Goal: Task Accomplishment & Management: Complete application form

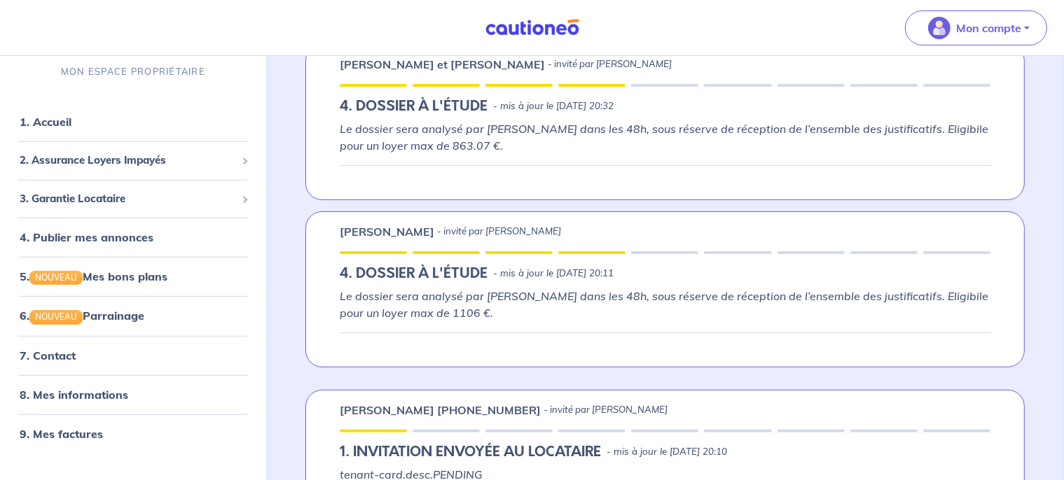
scroll to position [286, 0]
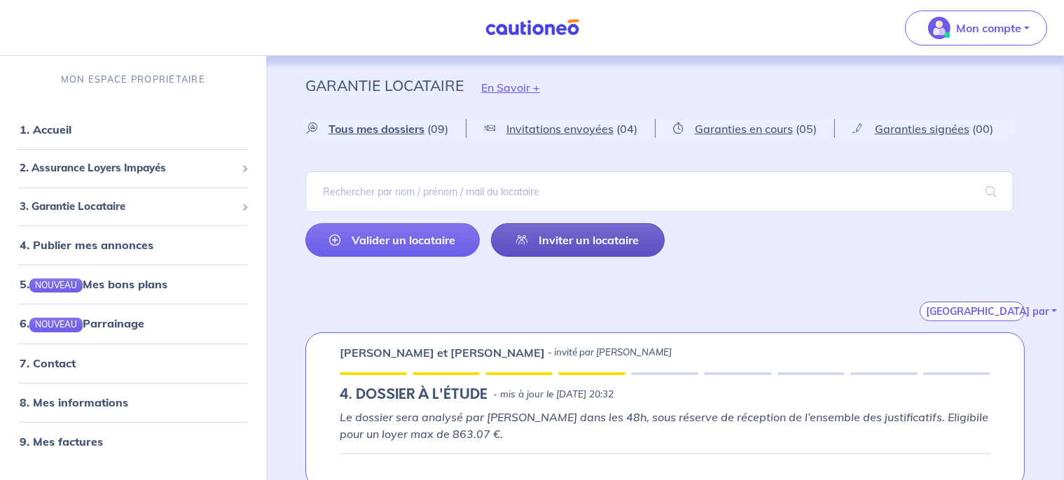
click at [574, 242] on link "Inviter un locataire" at bounding box center [578, 240] width 174 height 34
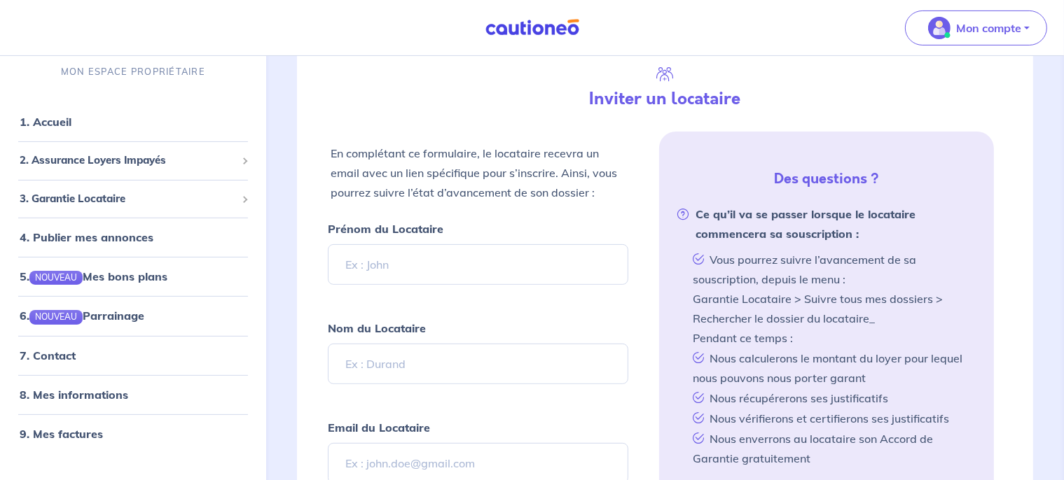
scroll to position [331, 0]
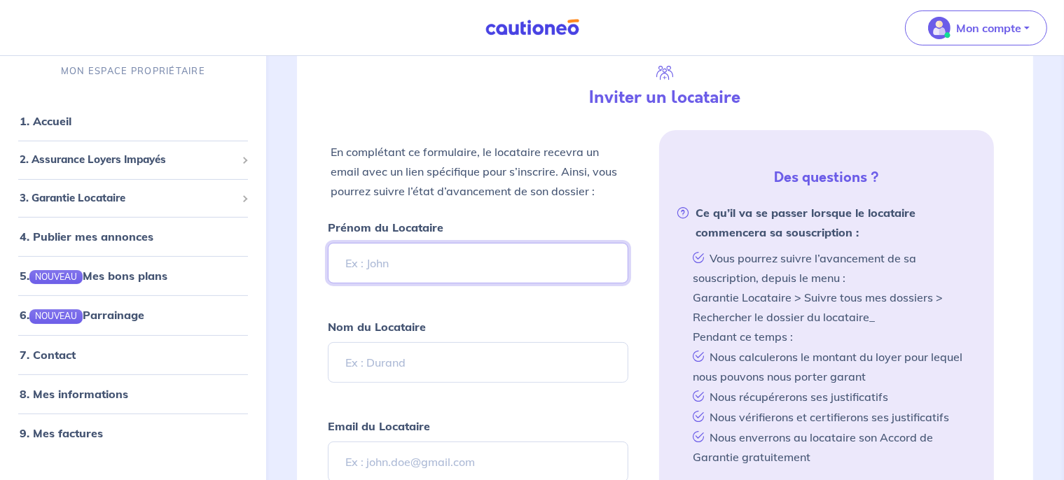
click at [427, 254] on input "Prénom du Locataire" at bounding box center [478, 263] width 301 height 41
type input "Océane"
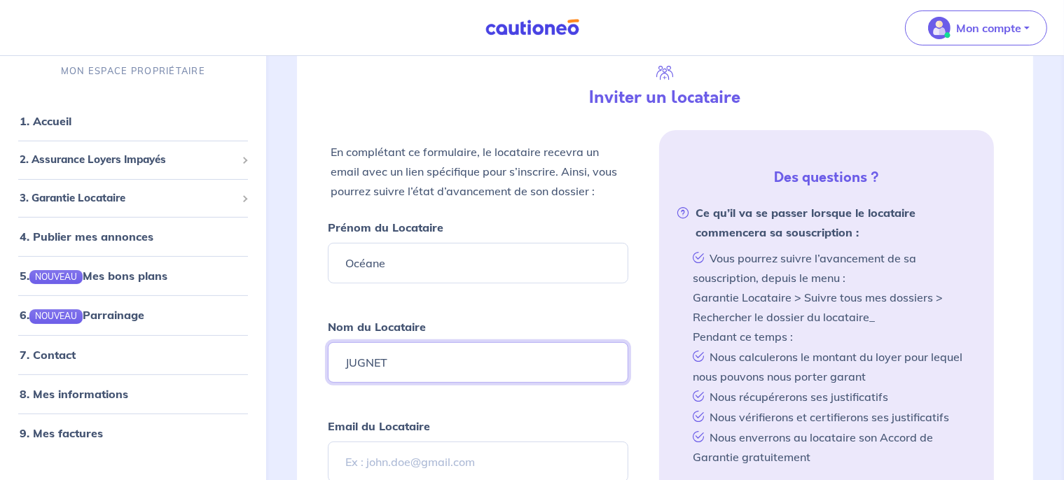
type input "JUGNET"
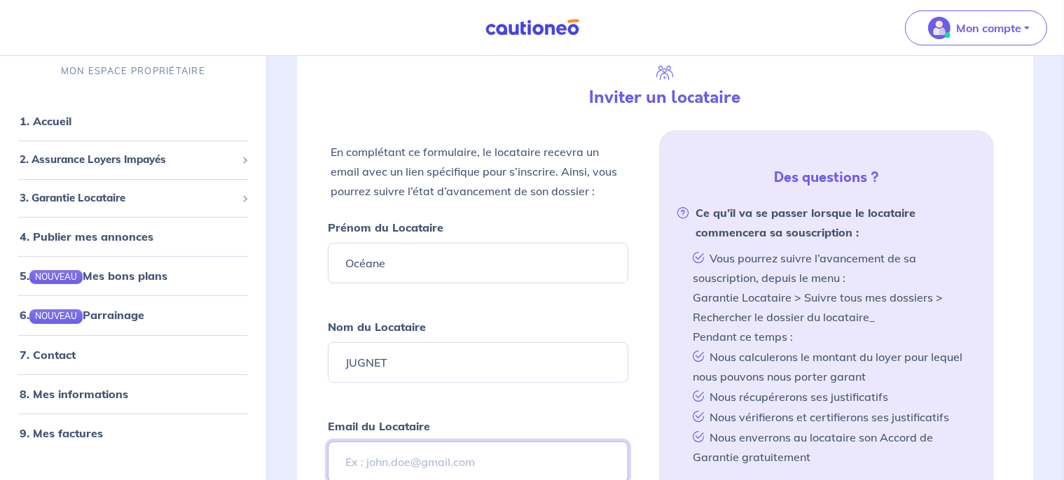
paste input "oceane.jugnet@gmail.com"
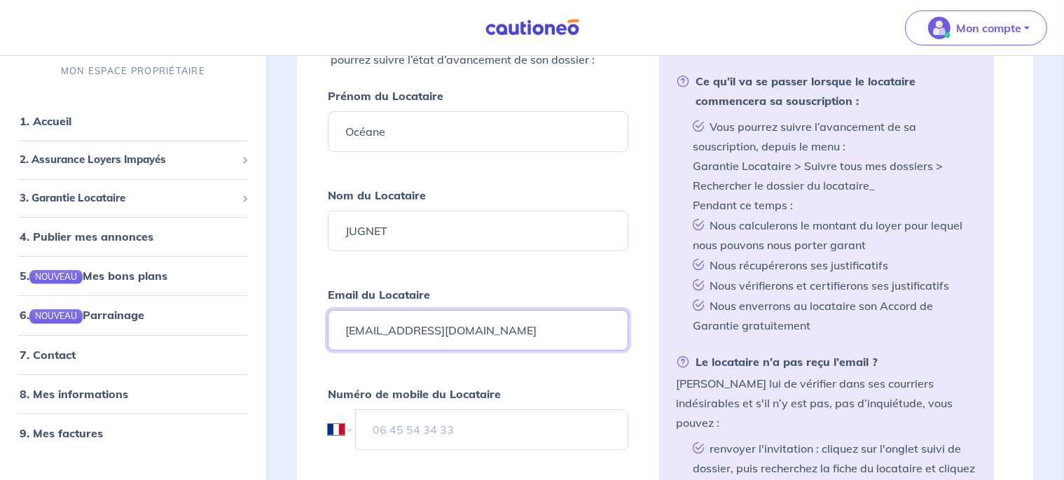
scroll to position [464, 0]
type input "oceane.jugnet@gmail.com"
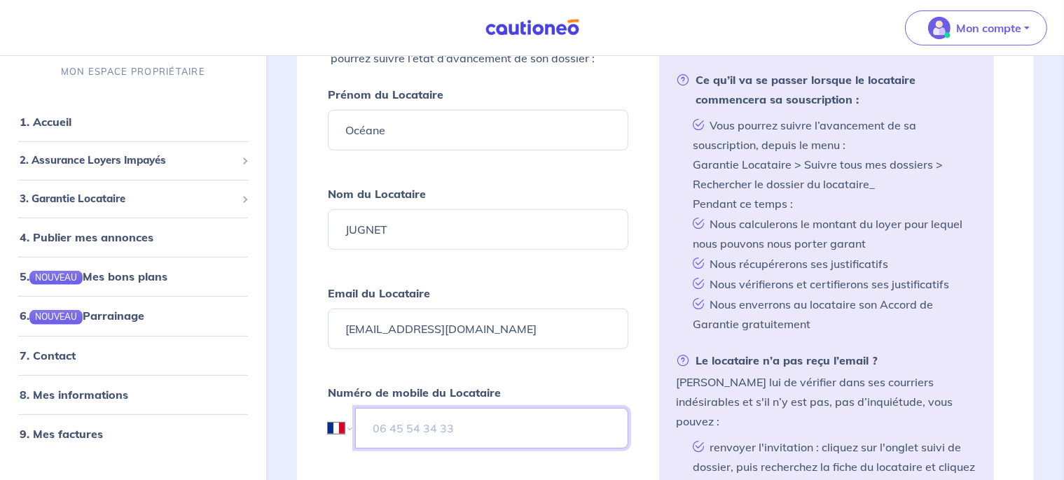
click at [475, 420] on input "tel" at bounding box center [492, 428] width 274 height 41
paste input "07 83 15 04 81"
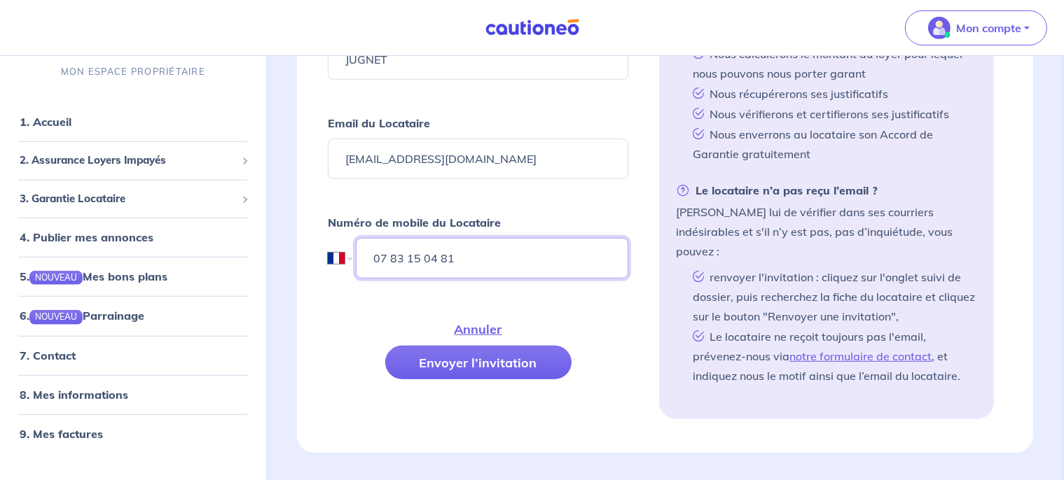
scroll to position [636, 0]
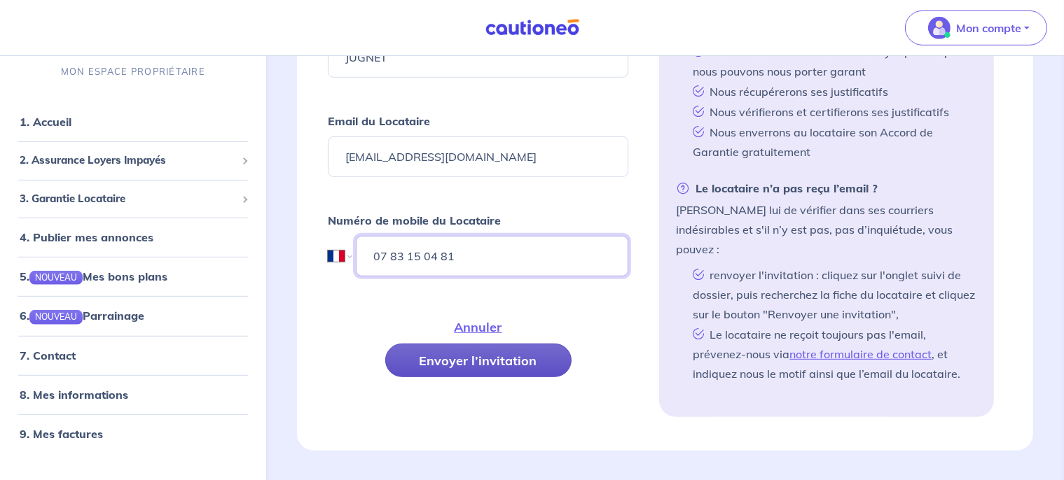
type input "07 83 15 04 81"
click at [469, 352] on button "Envoyer l’invitation" at bounding box center [478, 361] width 186 height 34
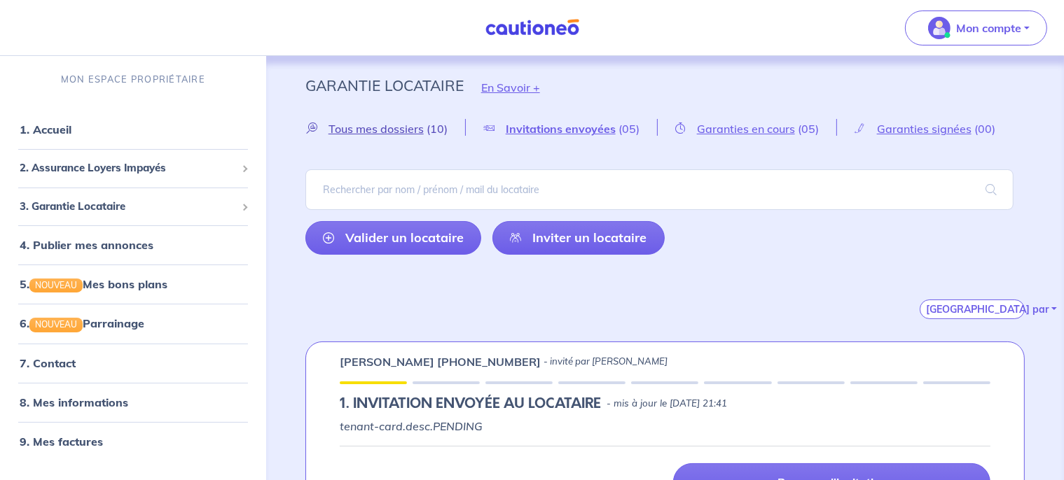
click at [415, 128] on span "Tous mes dossiers" at bounding box center [375, 129] width 95 height 14
click at [524, 251] on link "Inviter un locataire" at bounding box center [578, 238] width 173 height 34
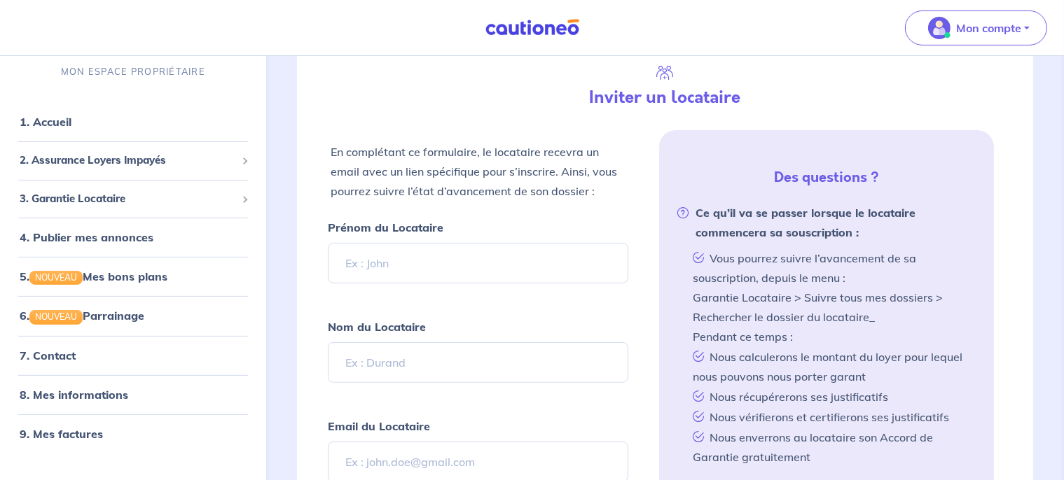
scroll to position [329, 0]
click at [405, 270] on input "Prénom du Locataire" at bounding box center [478, 262] width 301 height 41
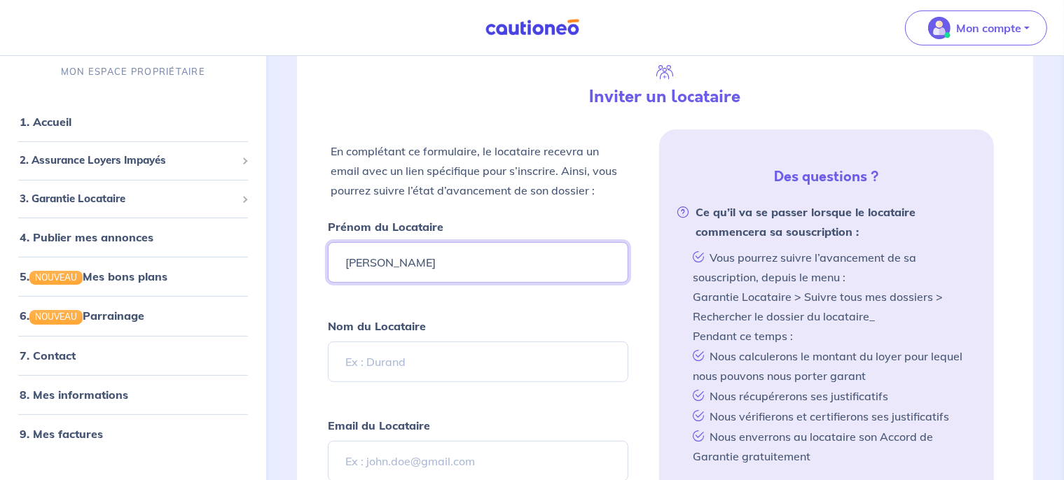
type input "Célia"
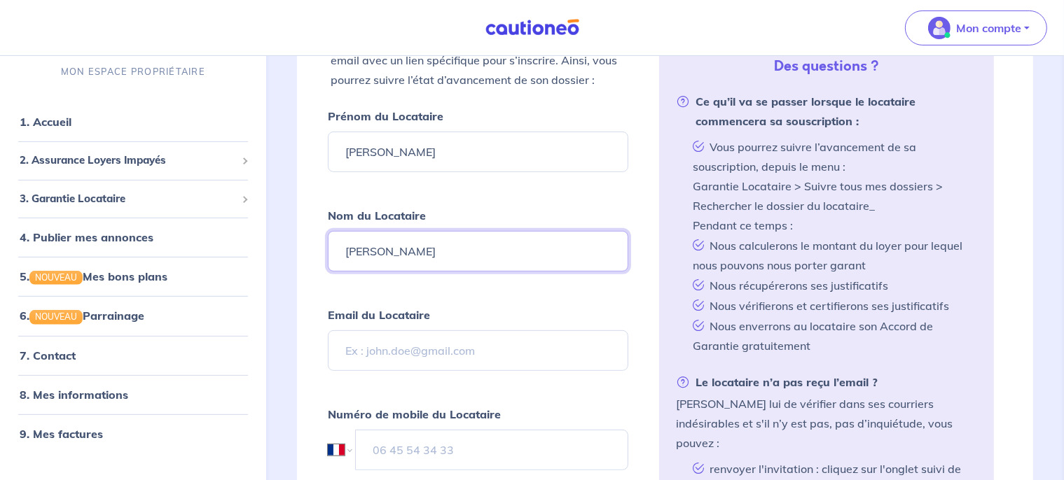
scroll to position [440, 0]
type input "FRANCIS"
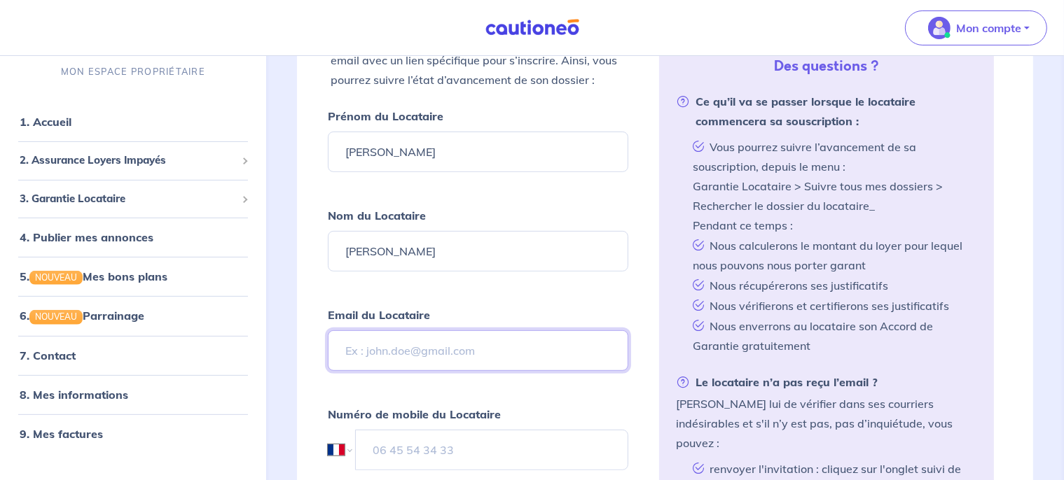
click at [411, 339] on input "Email du Locataire" at bounding box center [478, 351] width 301 height 41
paste input "celia.francis237@gmail.com"
type input "celia.francis237@gmail.com"
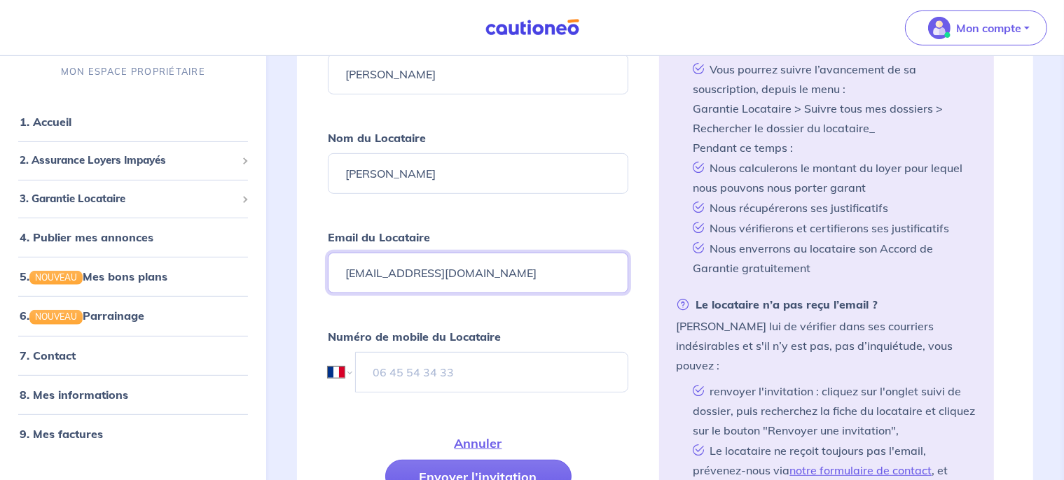
scroll to position [520, 0]
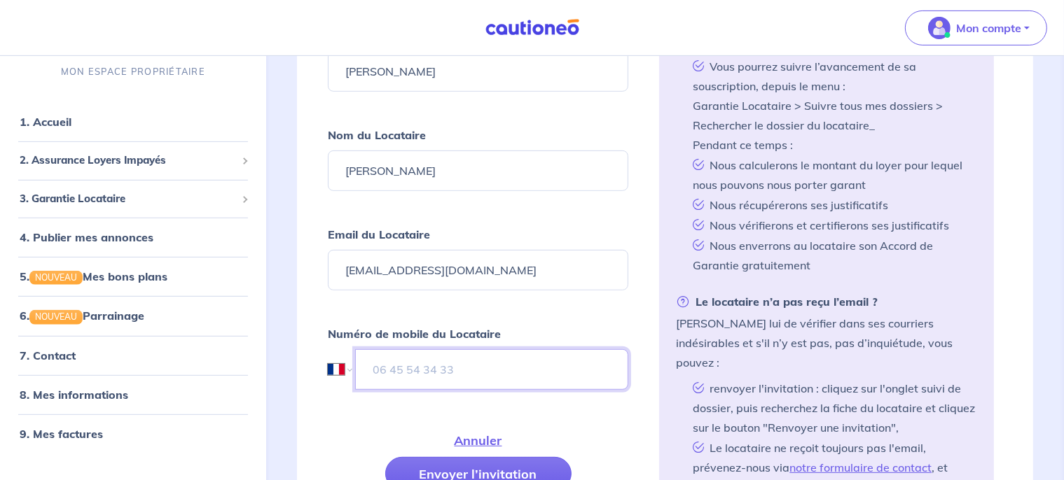
click at [429, 372] on input "tel" at bounding box center [492, 369] width 274 height 41
paste input "07 85 16 58 68"
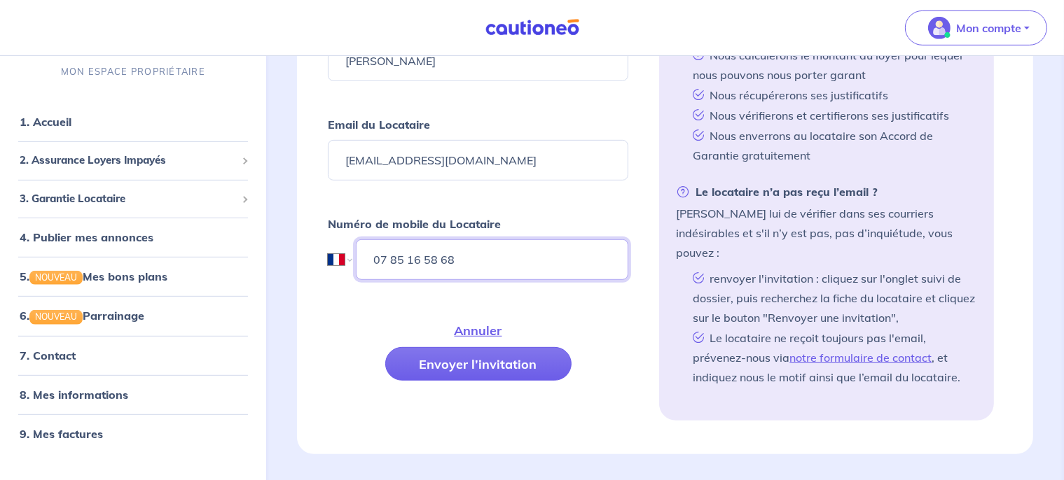
scroll to position [631, 0]
type input "07 85 16 58 68"
click at [480, 360] on button "Envoyer l’invitation" at bounding box center [478, 364] width 186 height 34
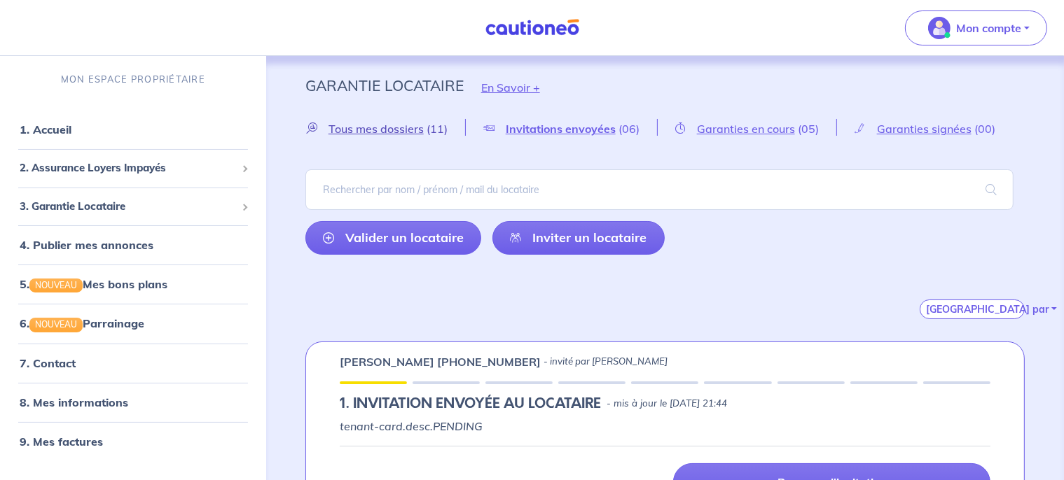
click at [413, 130] on span "Tous mes dossiers" at bounding box center [375, 129] width 95 height 14
click at [382, 130] on span "Tous mes dossiers" at bounding box center [376, 129] width 96 height 14
click at [702, 125] on span "Garanties en cours" at bounding box center [744, 129] width 98 height 14
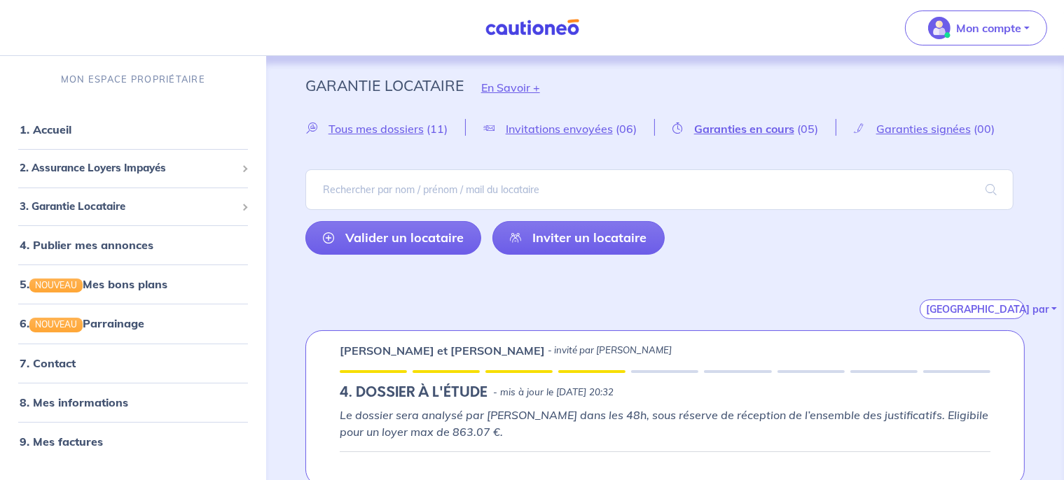
click at [535, 133] on span "Invitations envoyées" at bounding box center [559, 129] width 107 height 14
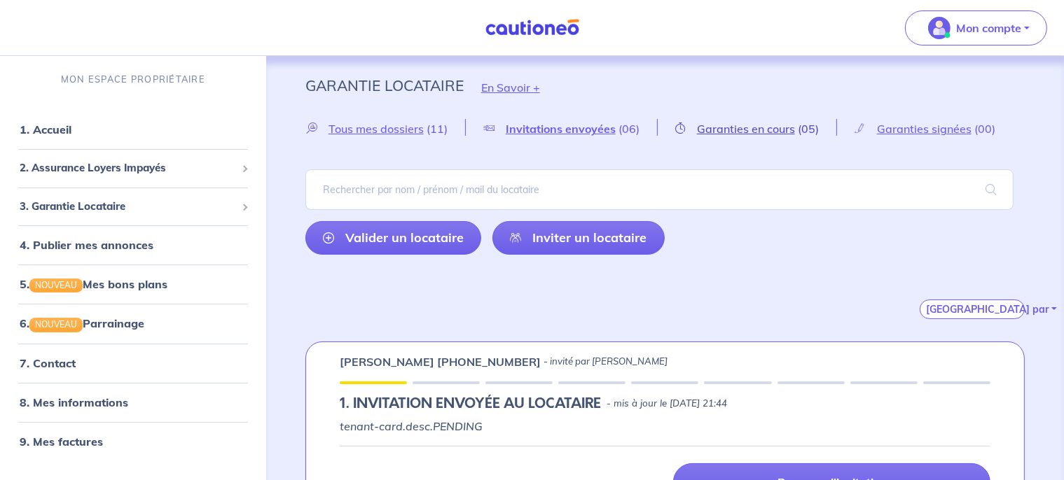
click at [710, 127] on span "Garanties en cours" at bounding box center [746, 129] width 98 height 14
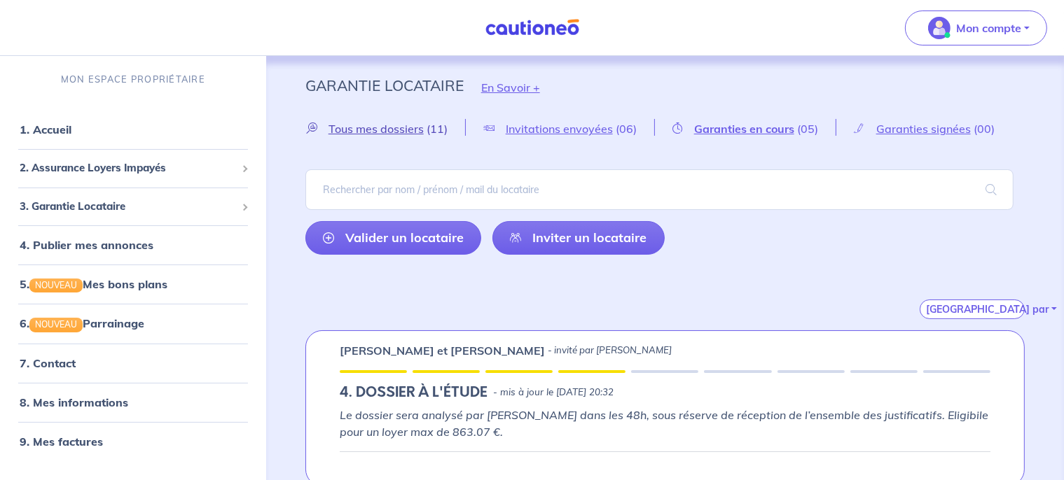
click at [381, 130] on span "Tous mes dossiers" at bounding box center [375, 129] width 95 height 14
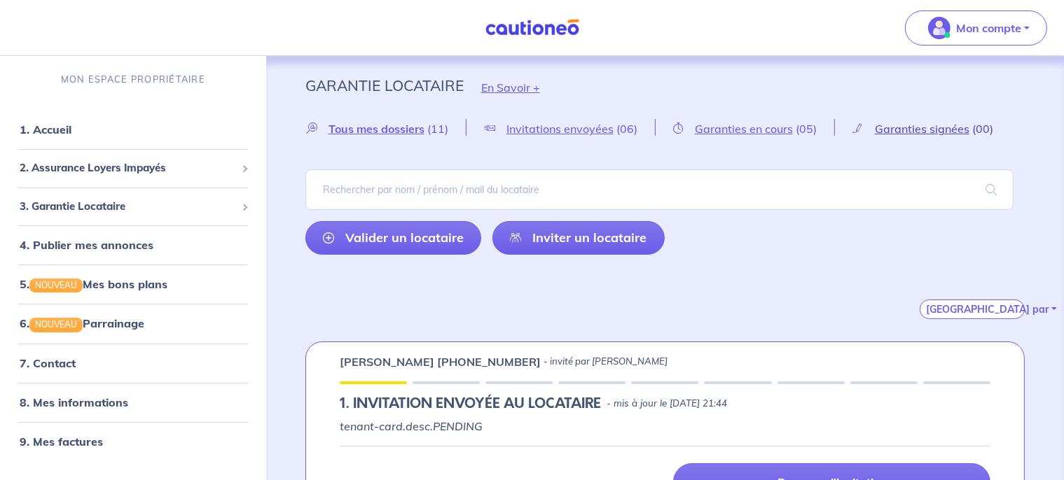
click at [923, 127] on span "Garanties signées" at bounding box center [922, 129] width 95 height 14
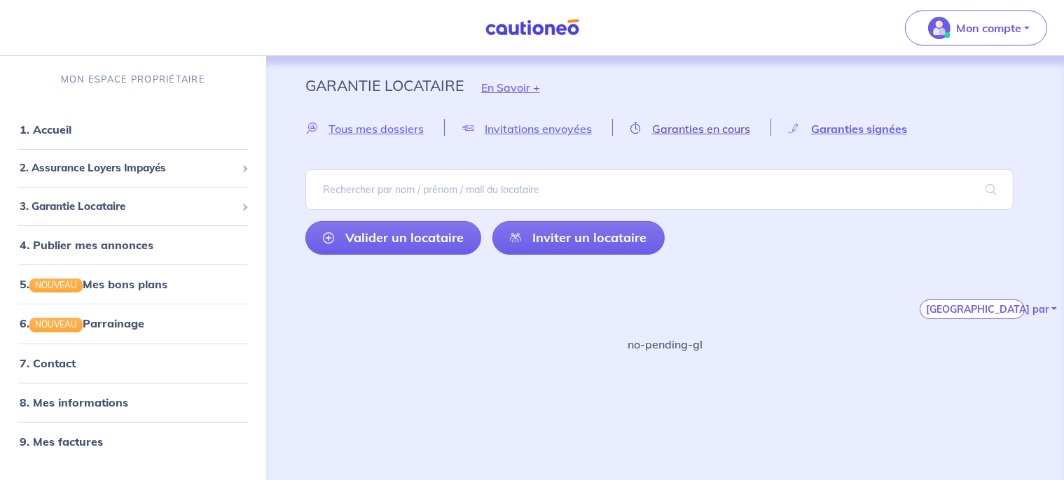
click at [702, 130] on span "Garanties en cours" at bounding box center [701, 129] width 98 height 14
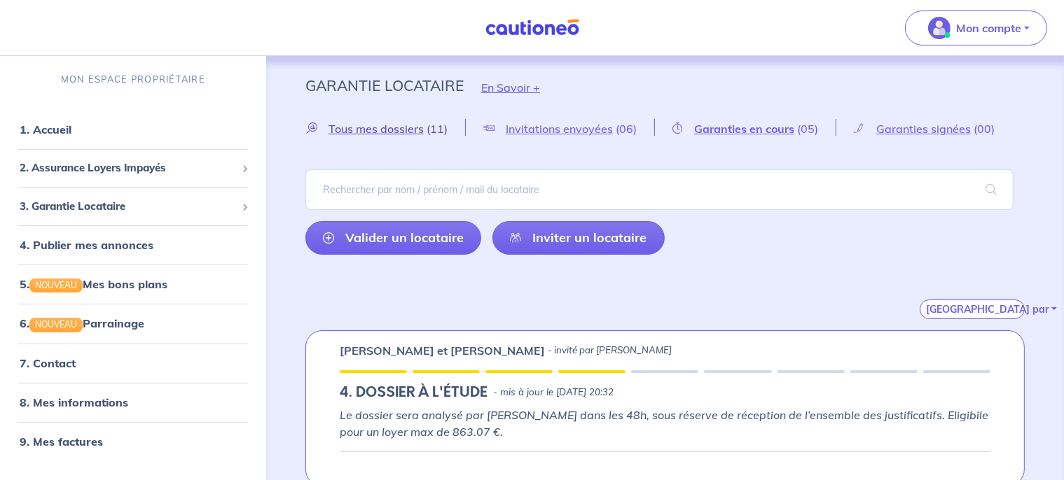
click at [406, 130] on span "Tous mes dossiers" at bounding box center [375, 129] width 95 height 14
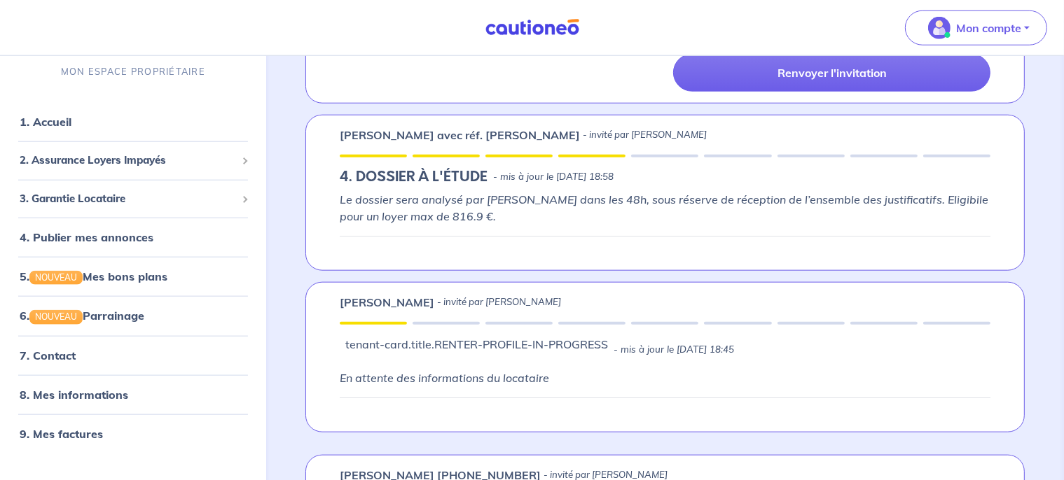
scroll to position [1565, 0]
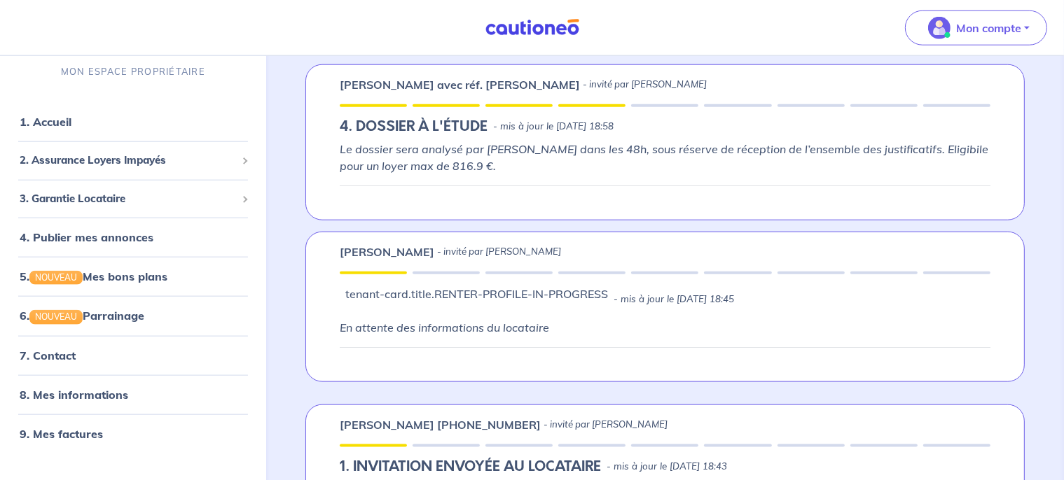
click at [387, 247] on p "[PERSON_NAME]" at bounding box center [387, 252] width 95 height 17
copy p "Lahcene"
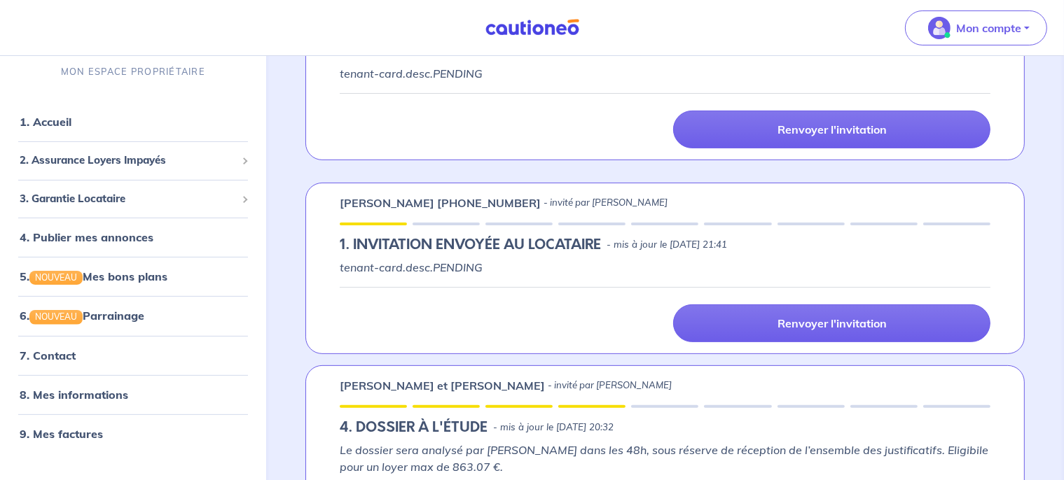
scroll to position [0, 0]
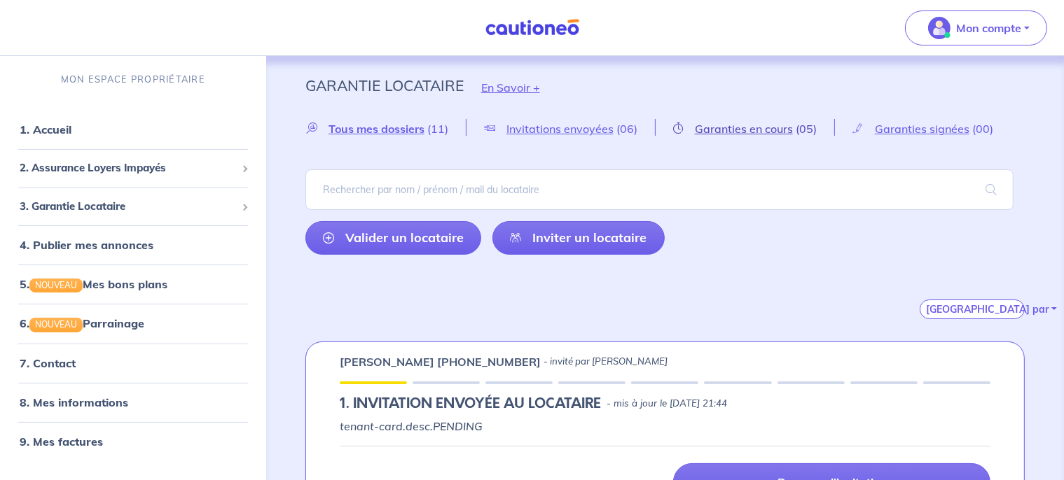
click at [724, 126] on span "Garanties en cours" at bounding box center [744, 129] width 98 height 14
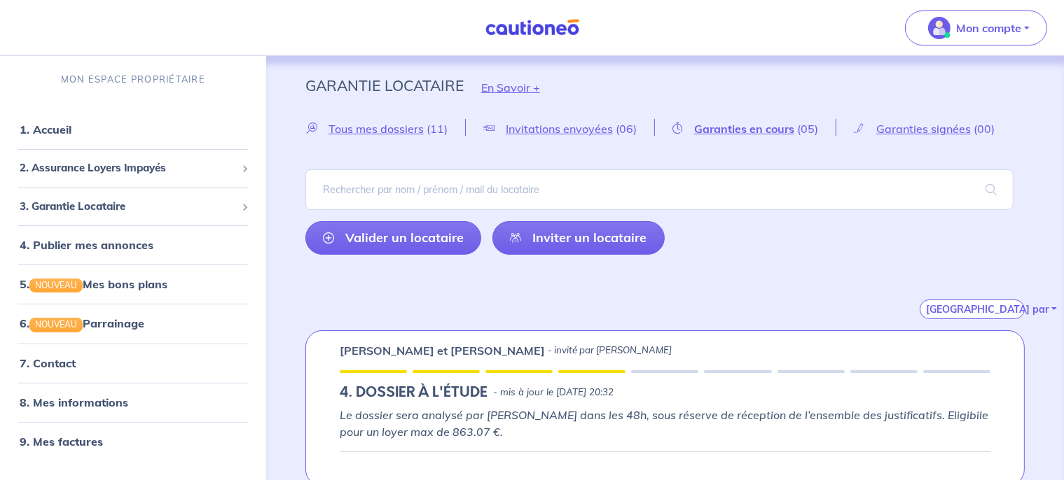
click at [402, 121] on div "Tous mes dossiers (11)" at bounding box center [385, 127] width 160 height 17
click at [405, 127] on span "Tous mes dossiers" at bounding box center [375, 129] width 95 height 14
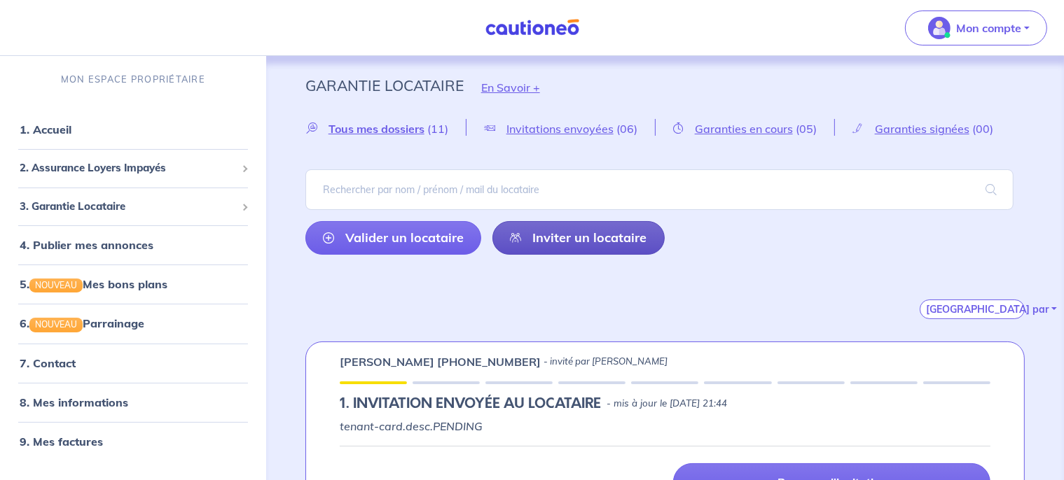
click at [564, 245] on link "Inviter un locataire" at bounding box center [578, 238] width 173 height 34
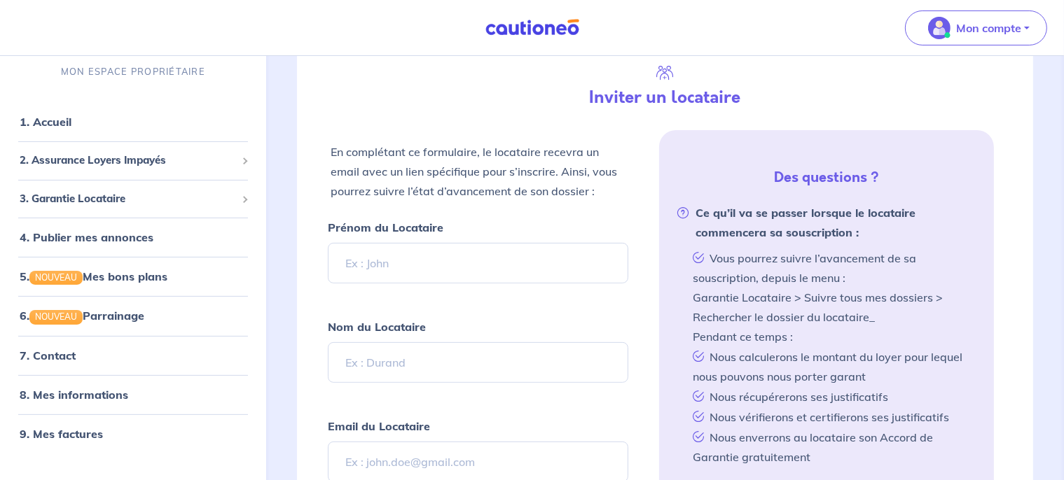
scroll to position [329, 0]
click at [477, 258] on input "Prénom du Locataire" at bounding box center [478, 262] width 301 height 41
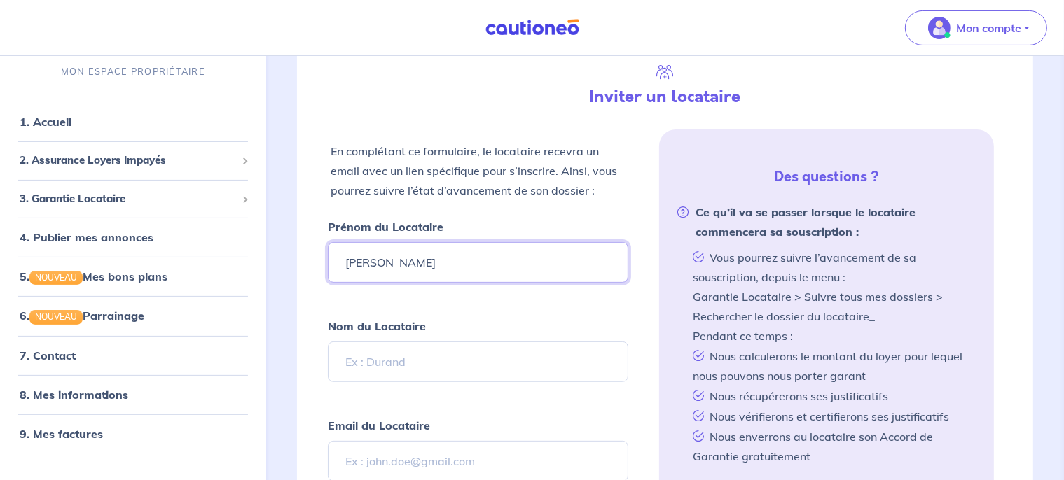
type input "Cecilia"
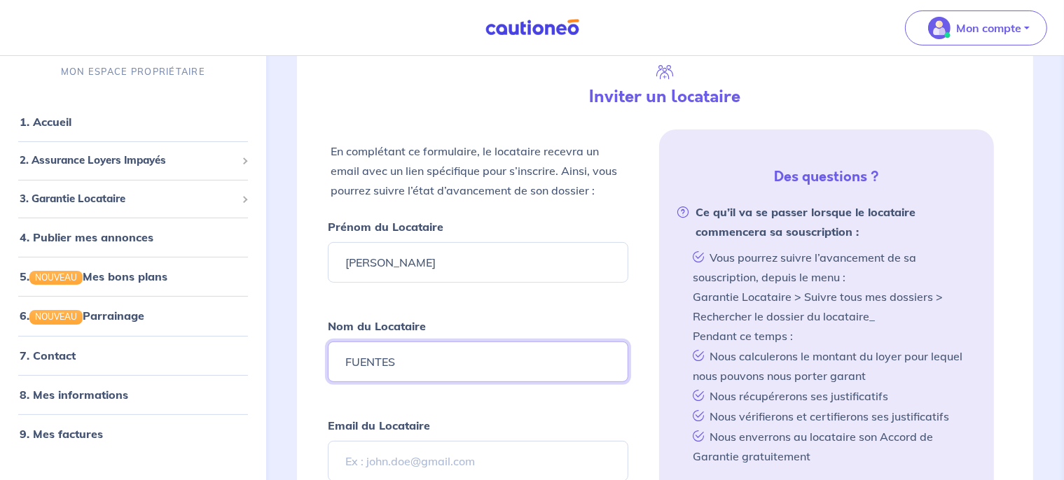
type input "FUENTES"
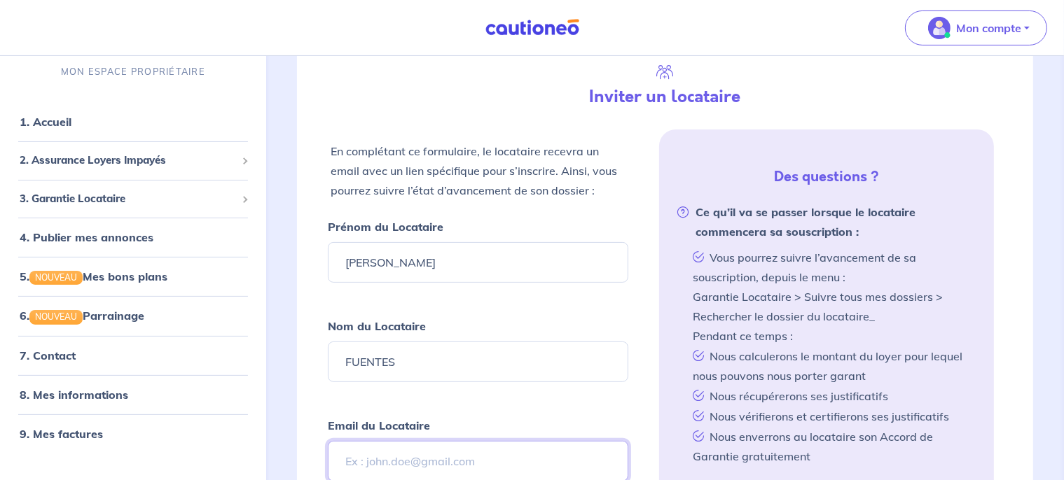
click at [391, 441] on input "Email du Locataire" at bounding box center [478, 461] width 301 height 41
paste input "fuentes.cecilia2413@gmail.com"
type input "fuentes.cecilia2413@gmail.com"
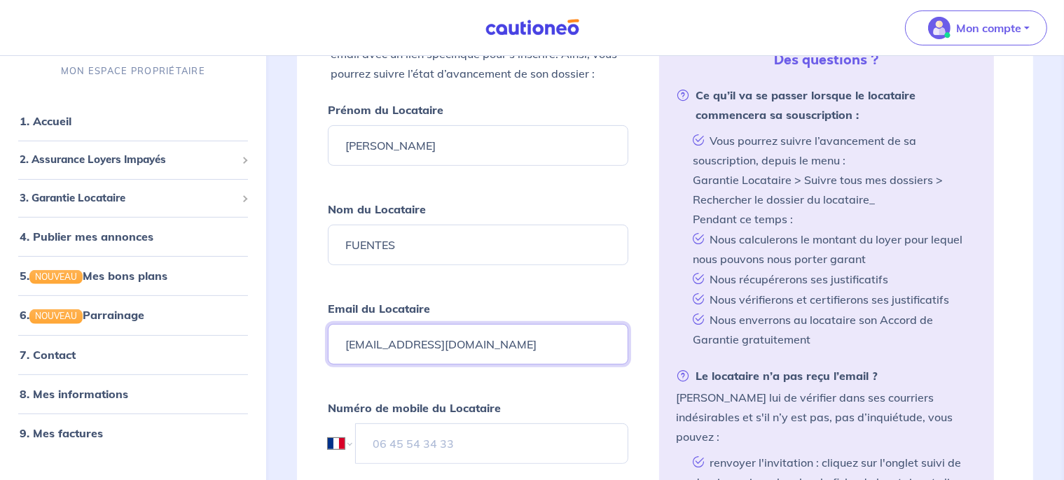
scroll to position [493, 0]
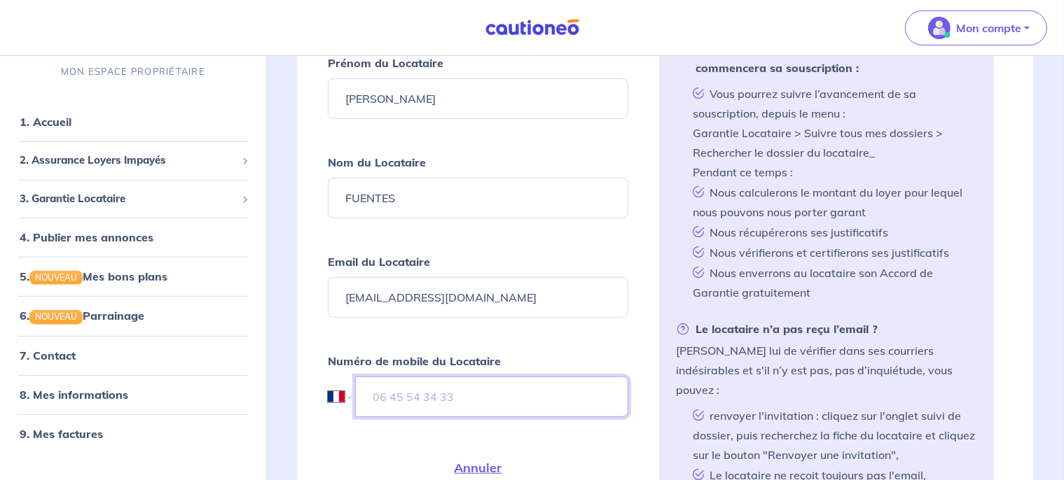
click at [452, 391] on input "tel" at bounding box center [492, 397] width 274 height 41
paste input "06 10 01 40 54"
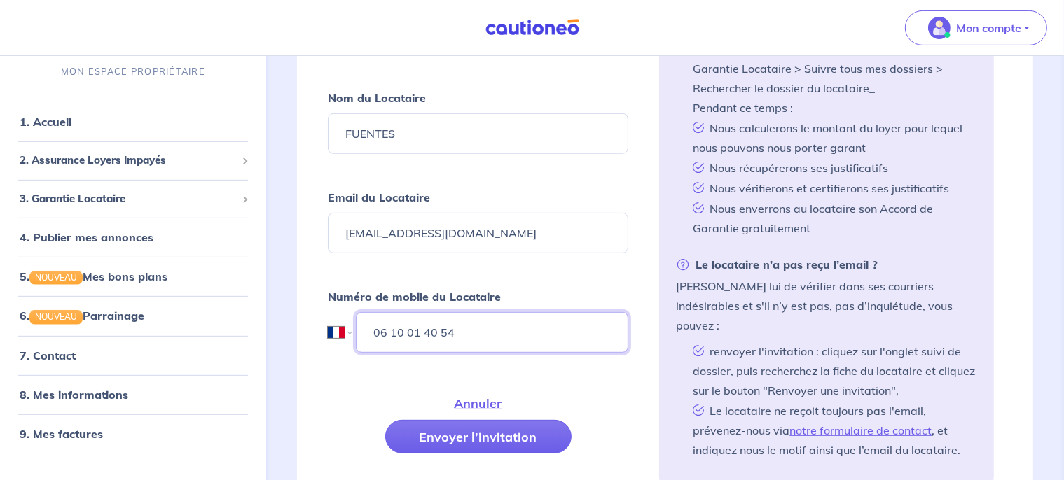
scroll to position [619, 0]
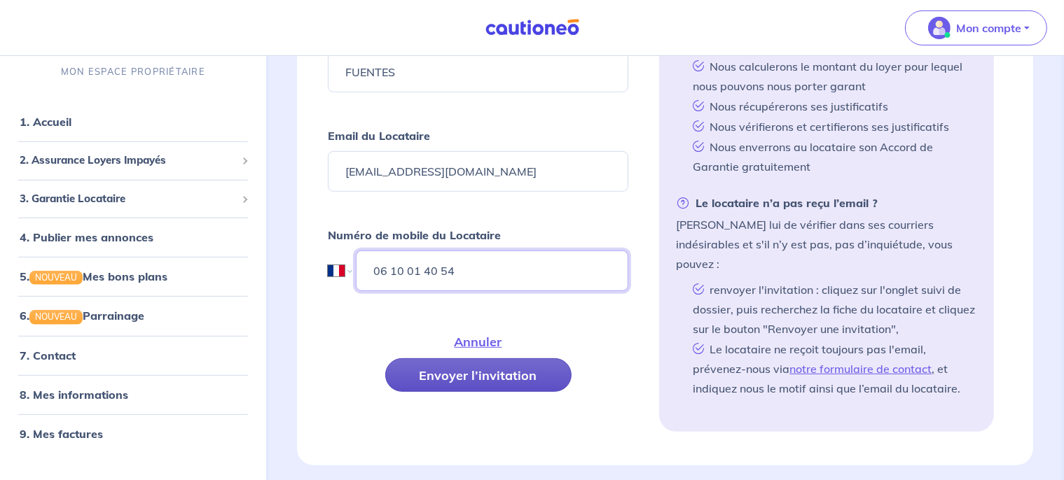
type input "06 10 01 40 54"
click at [483, 372] on button "Envoyer l’invitation" at bounding box center [478, 376] width 186 height 34
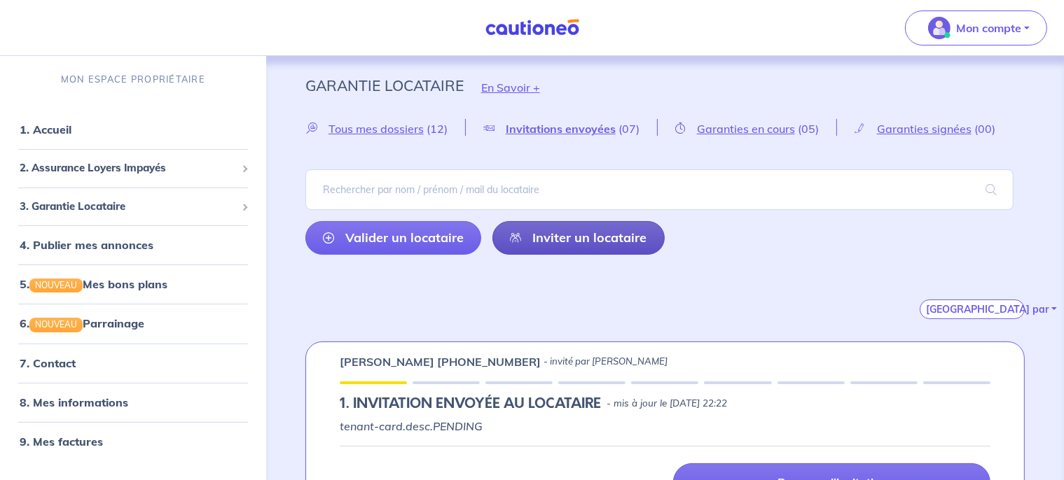
click at [562, 230] on link "Inviter un locataire" at bounding box center [578, 238] width 173 height 34
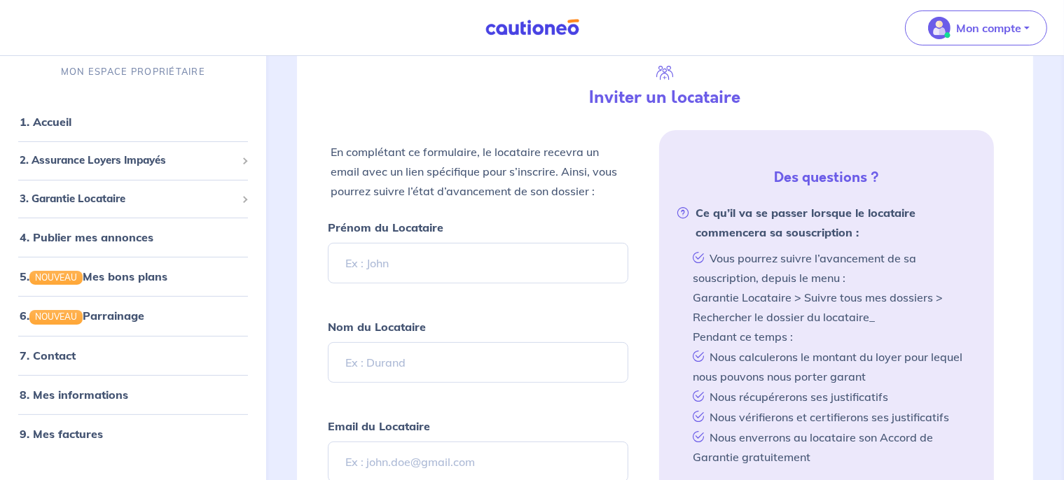
scroll to position [329, 0]
click at [406, 259] on input "Prénom du Locataire" at bounding box center [478, 262] width 301 height 41
type input "Chloé"
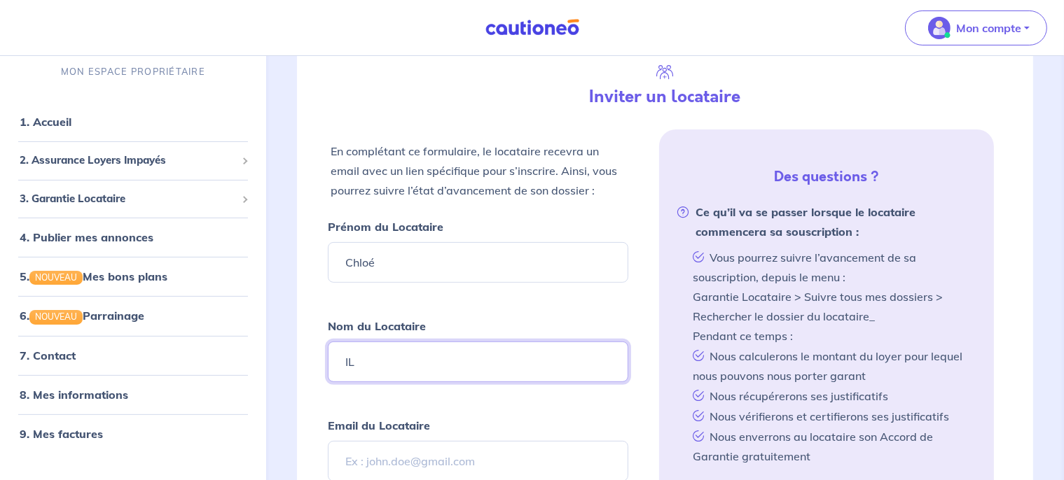
type input "I"
type input "MILLET"
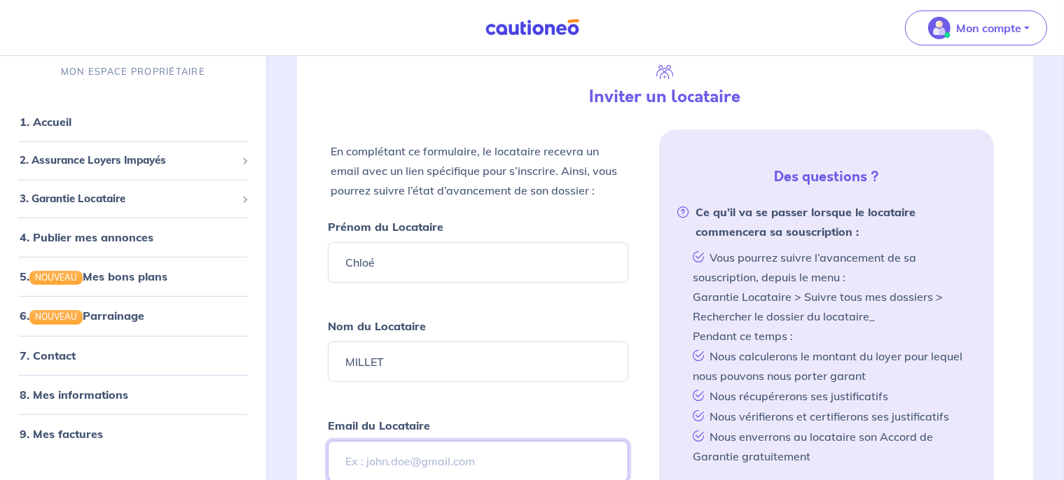
paste input "07 82 82 14 55"
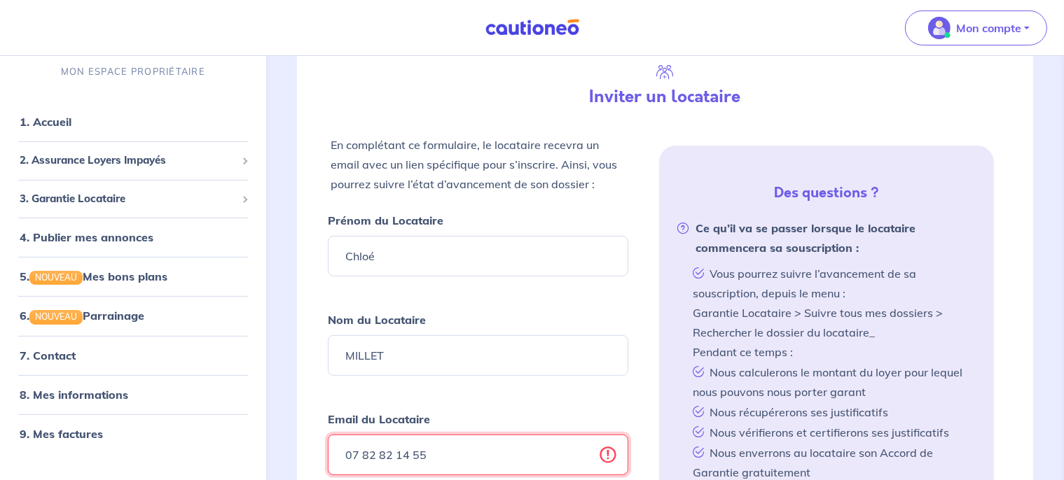
type input "07 82 82 14 55"
drag, startPoint x: 447, startPoint y: 456, endPoint x: 251, endPoint y: 450, distance: 195.5
click at [328, 450] on input "07 82 82 14 55" at bounding box center [478, 455] width 301 height 41
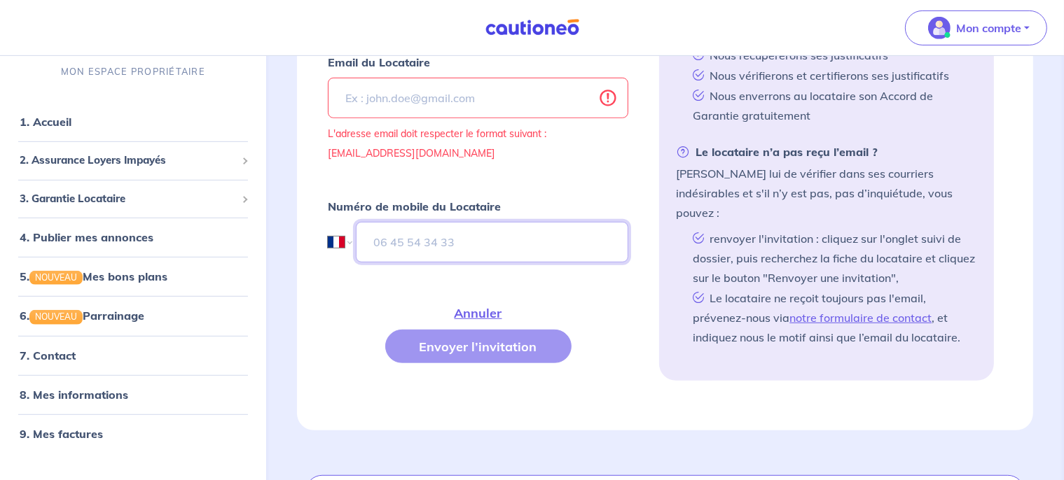
paste input "07 82 82 14 55"
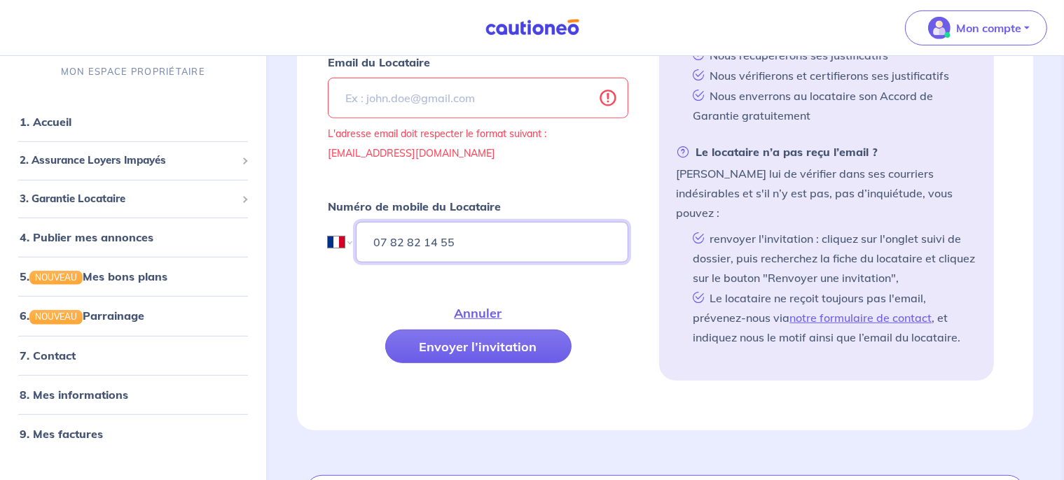
type input "07 82 82 14 55"
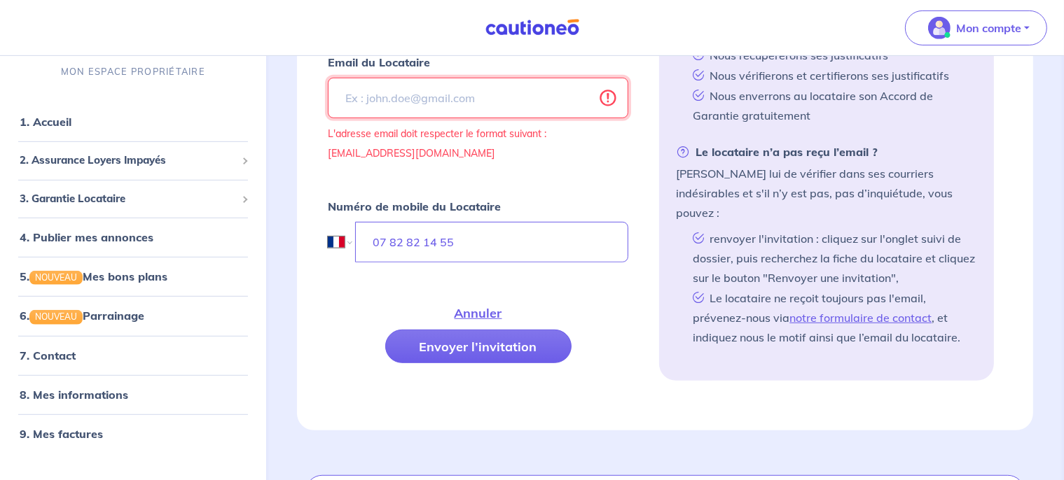
click at [419, 94] on input "Email du Locataire" at bounding box center [478, 98] width 301 height 41
paste input "m12chloe@icloud.com"
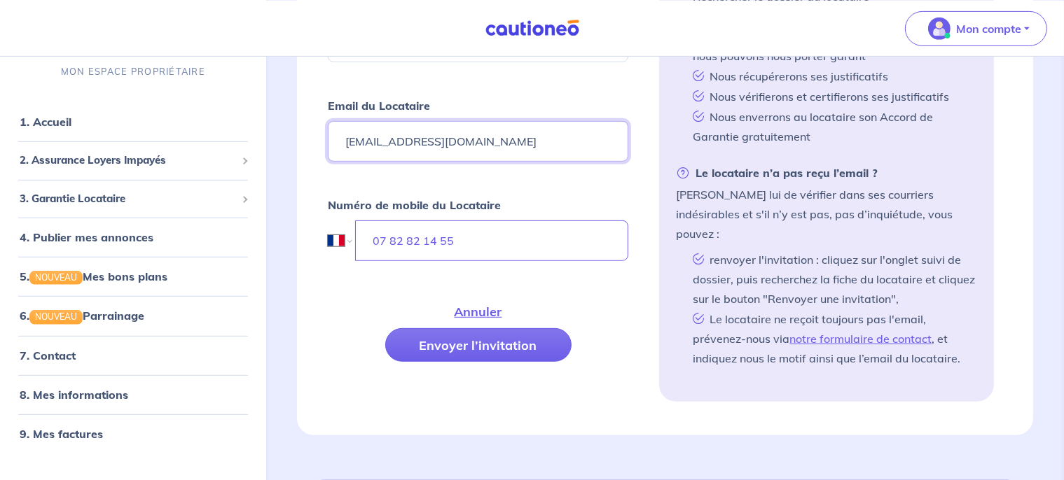
scroll to position [658, 0]
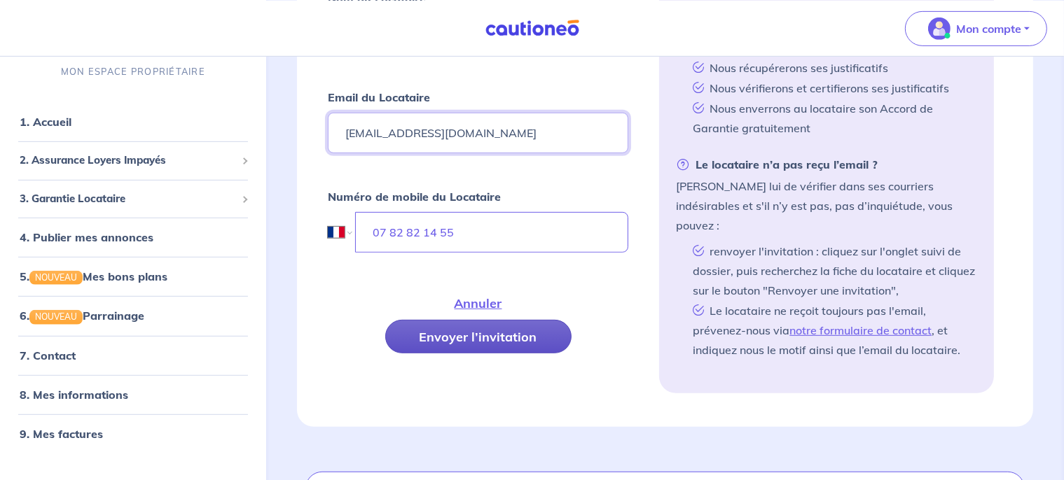
type input "m12chloe@icloud.com"
click at [454, 323] on button "Envoyer l’invitation" at bounding box center [478, 336] width 186 height 34
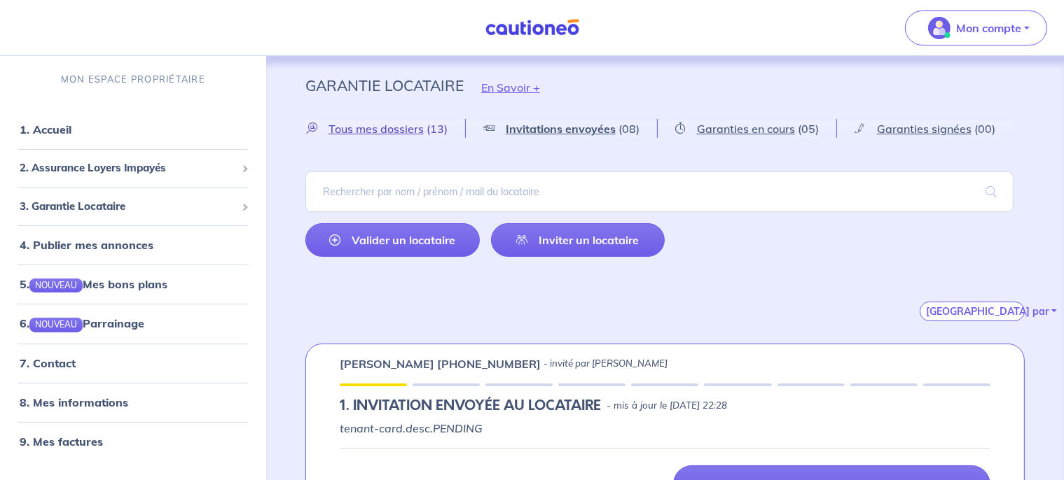
click at [411, 126] on span "Tous mes dossiers" at bounding box center [375, 129] width 95 height 14
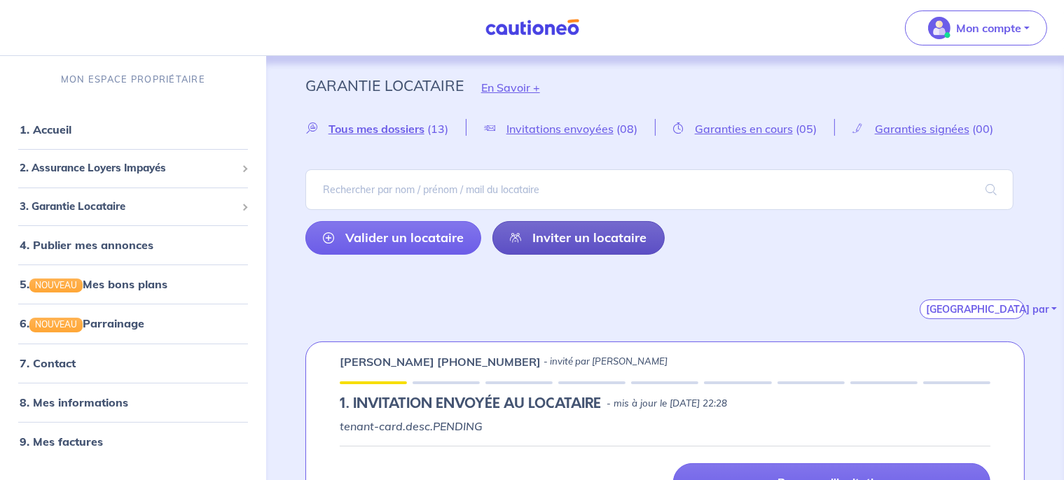
click at [581, 237] on link "Inviter un locataire" at bounding box center [578, 238] width 173 height 34
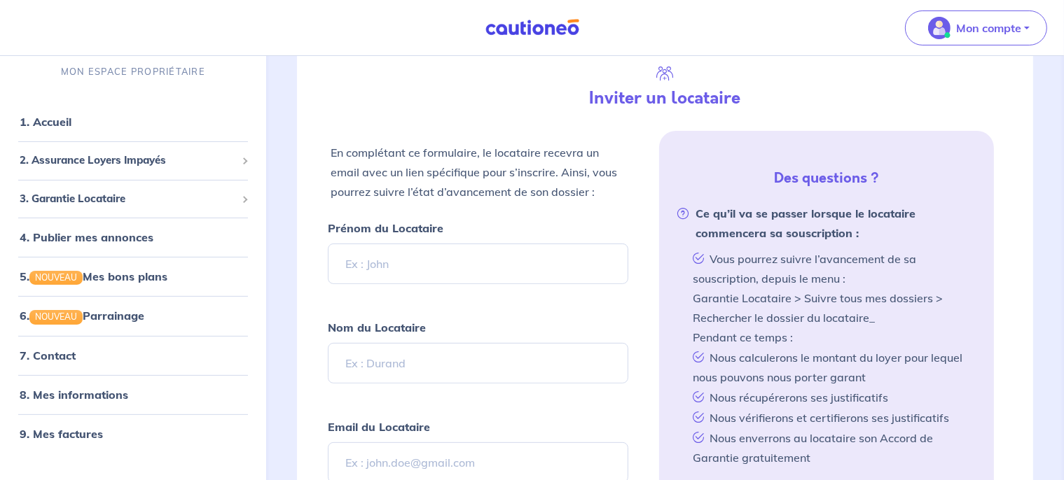
scroll to position [329, 0]
click at [451, 265] on input "Prénom du Locataire" at bounding box center [478, 262] width 301 height 41
click at [416, 455] on input "Email du Locataire" at bounding box center [478, 461] width 301 height 41
paste input "[EMAIL_ADDRESS][DOMAIN_NAME]"
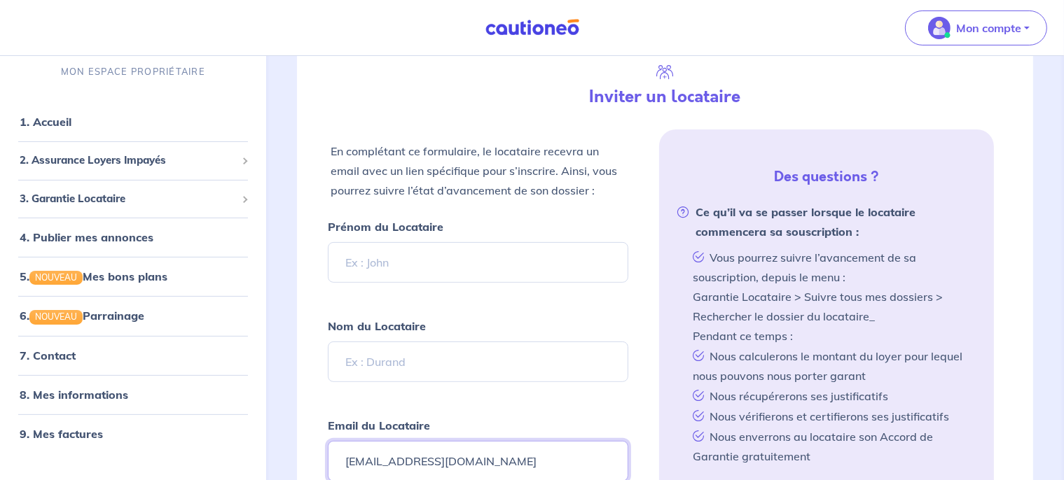
type input "[EMAIL_ADDRESS][DOMAIN_NAME]"
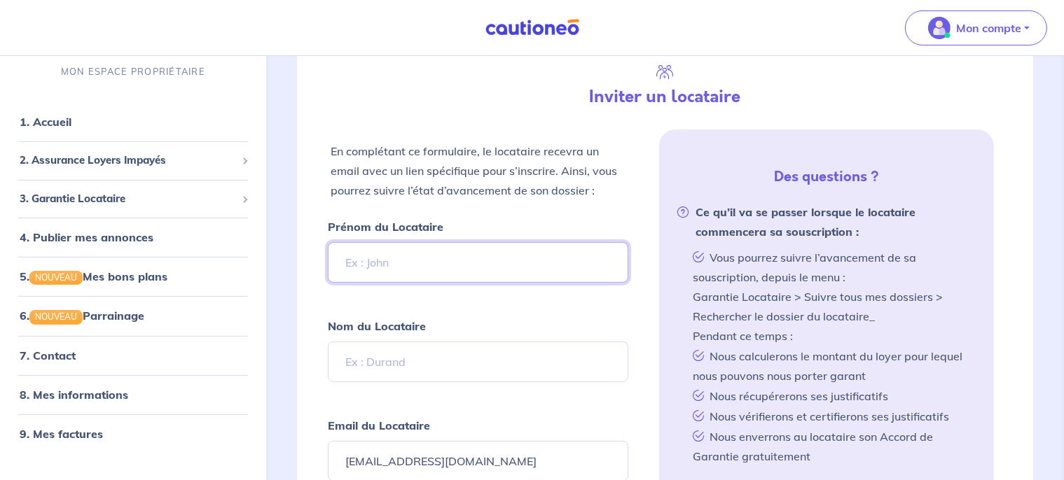
click at [389, 261] on input "Prénom du Locataire" at bounding box center [478, 262] width 301 height 41
click at [394, 256] on input "Prénom du Locataire" at bounding box center [478, 262] width 301 height 41
type input "[PERSON_NAME]"
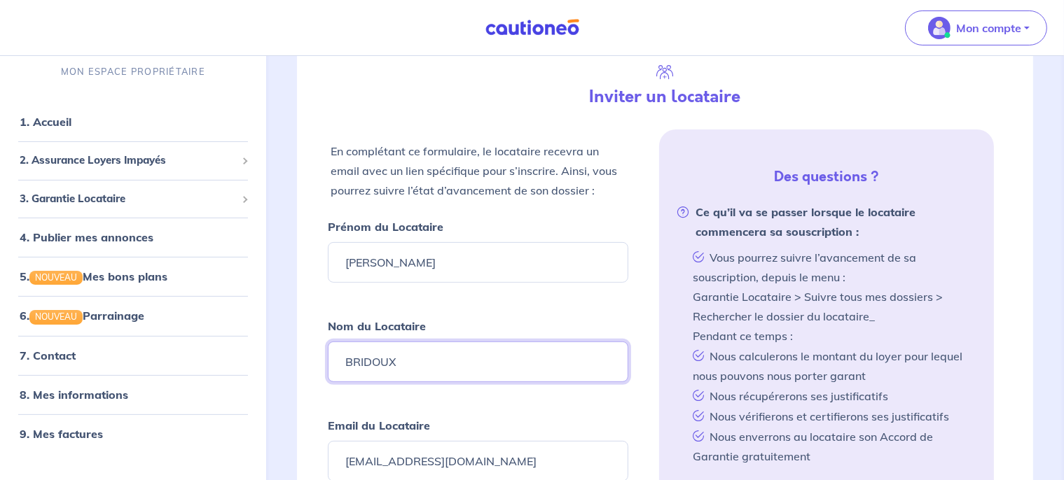
type input "BRIDOUX"
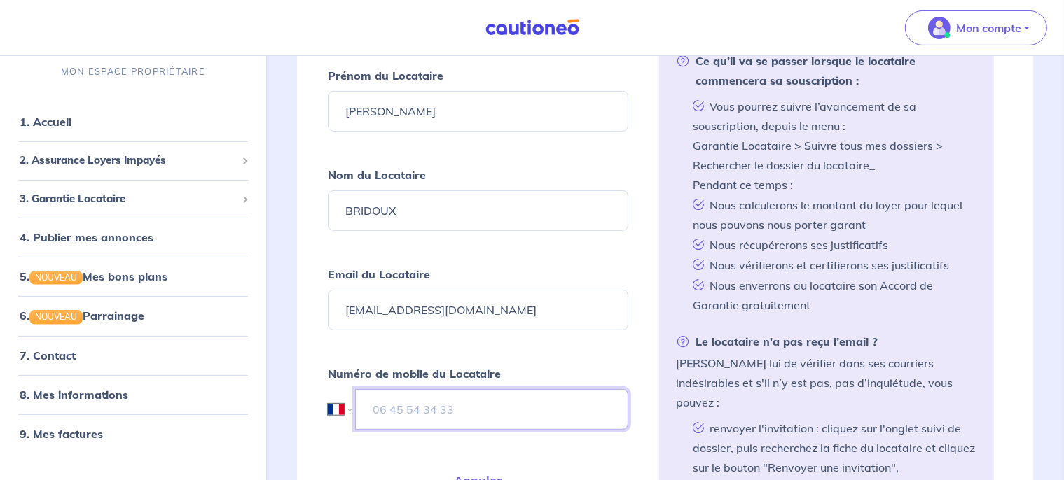
click at [401, 411] on input "tel" at bounding box center [492, 409] width 274 height 41
paste input "07 71 11 81 70"
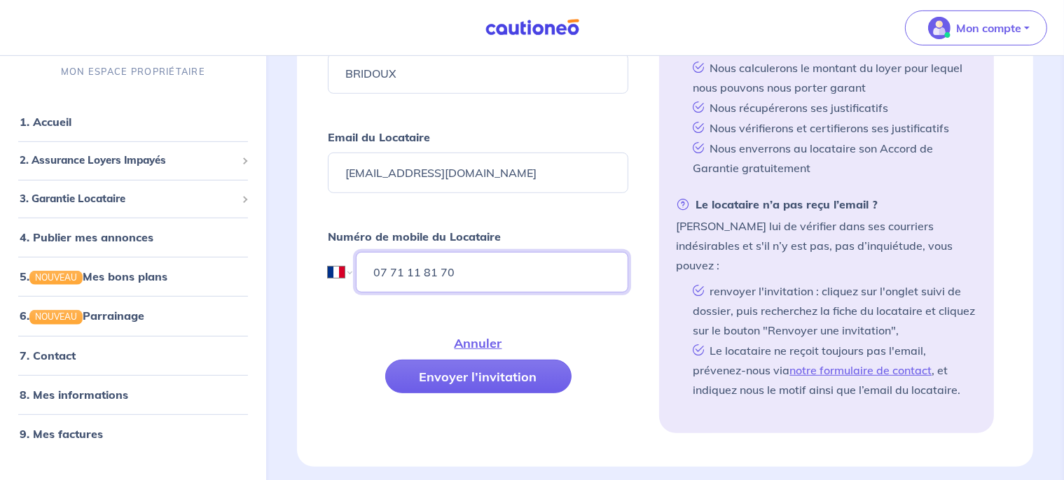
scroll to position [619, 0]
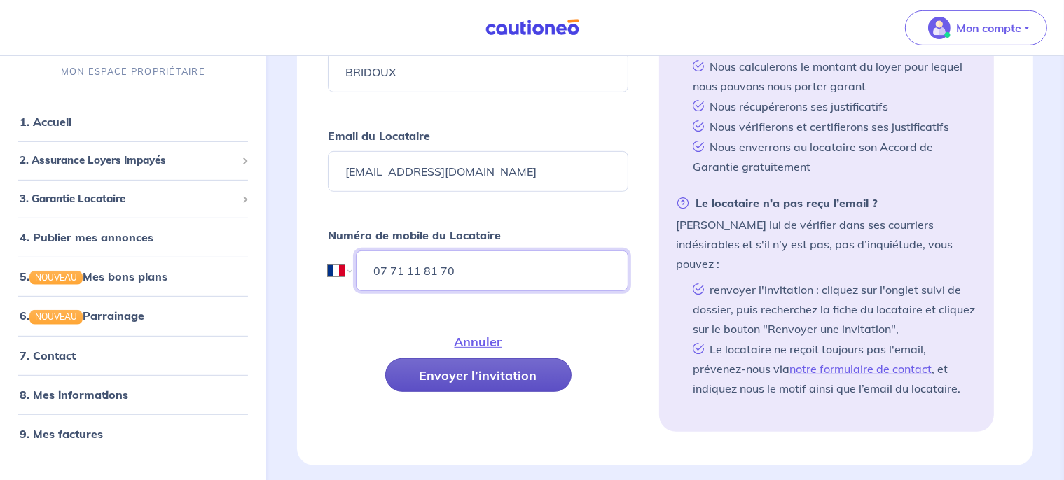
type input "07 71 11 81 70"
click at [515, 371] on button "Envoyer l’invitation" at bounding box center [478, 376] width 186 height 34
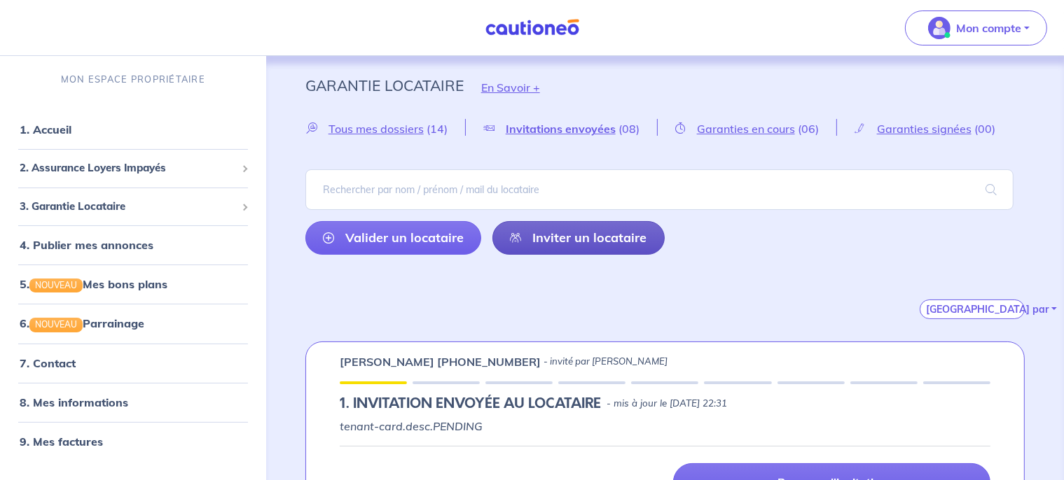
click at [555, 244] on link "Inviter un locataire" at bounding box center [578, 238] width 173 height 34
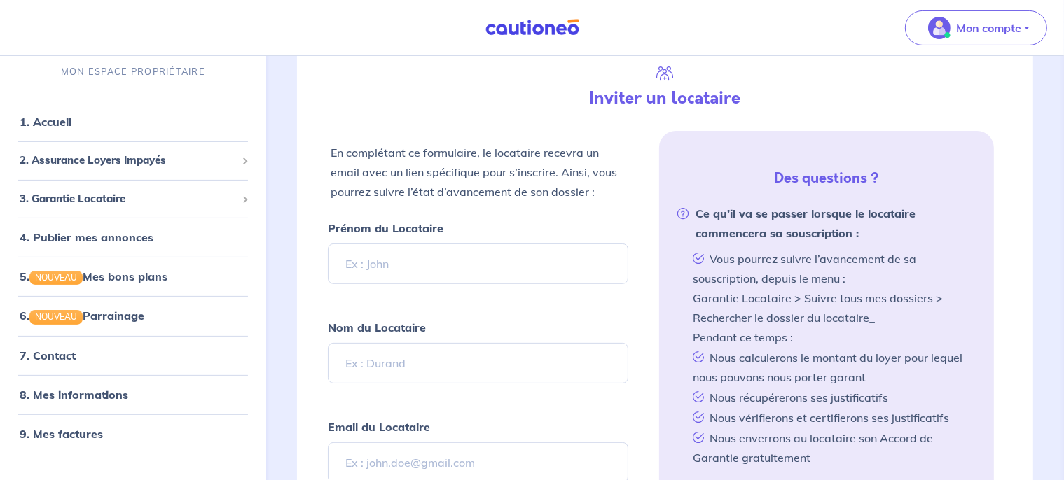
scroll to position [329, 0]
click at [431, 259] on input "Prénom du Locataire" at bounding box center [478, 262] width 301 height 41
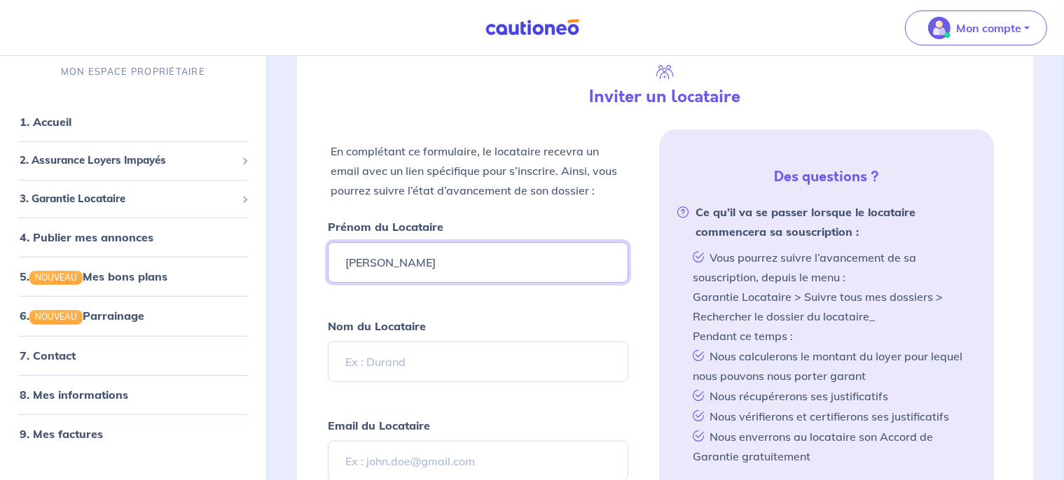
type input "[PERSON_NAME]"
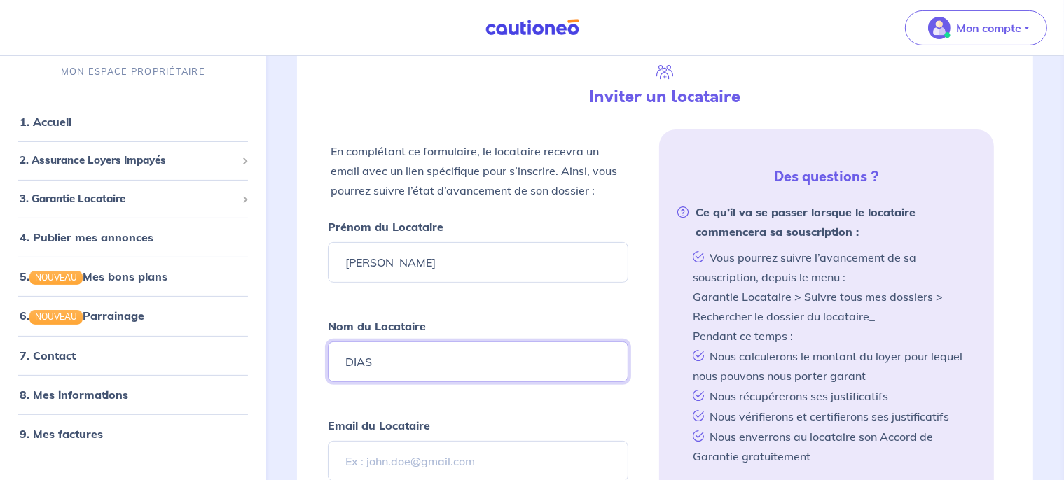
type input "DIAS"
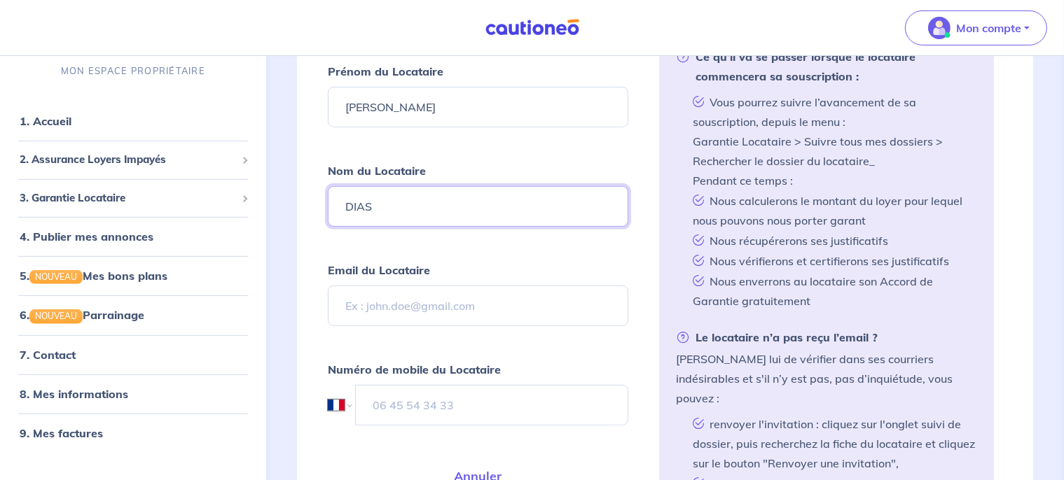
scroll to position [501, 0]
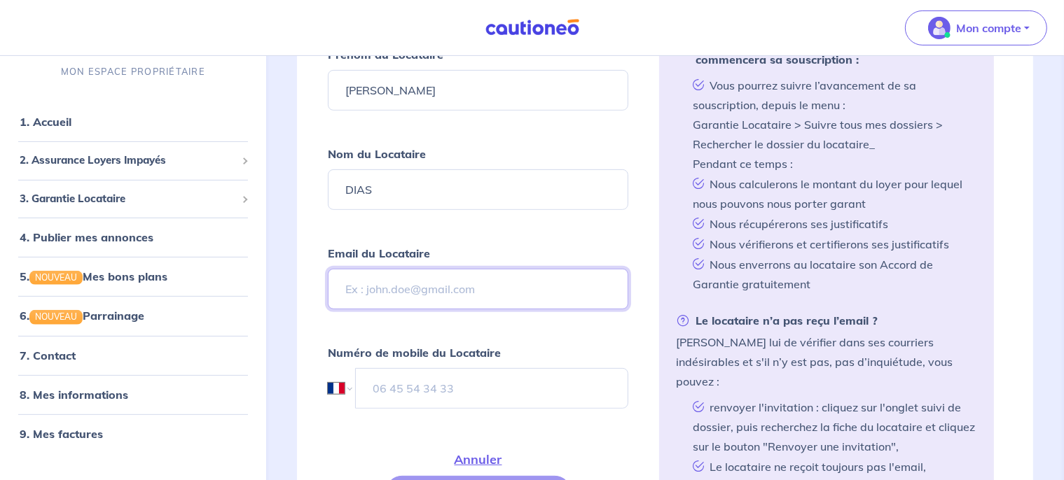
click at [415, 284] on input "Email du Locataire" at bounding box center [478, 289] width 301 height 41
paste input "[PERSON_NAME][EMAIL_ADDRESS][DOMAIN_NAME]"
type input "[PERSON_NAME][EMAIL_ADDRESS][DOMAIN_NAME]"
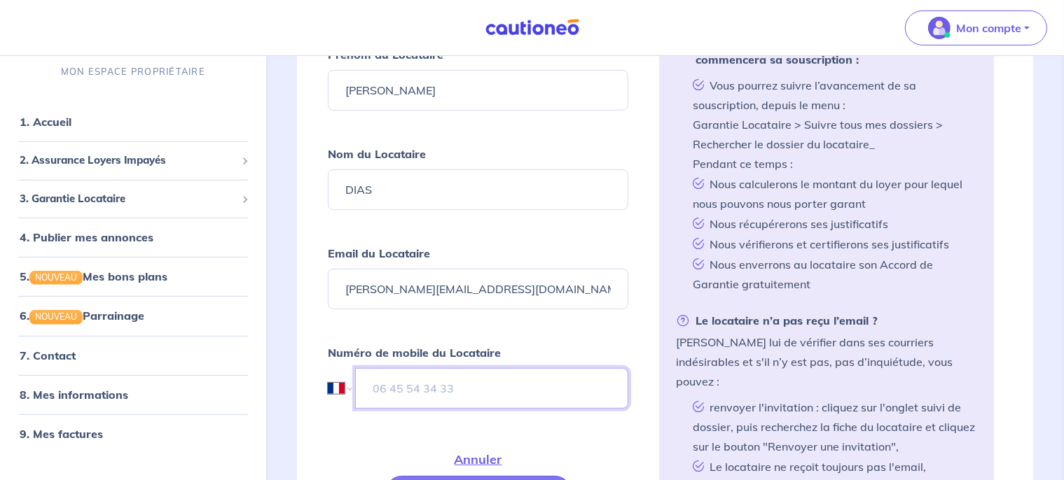
click at [457, 372] on input "tel" at bounding box center [492, 388] width 274 height 41
paste input "06 51 48 33 40"
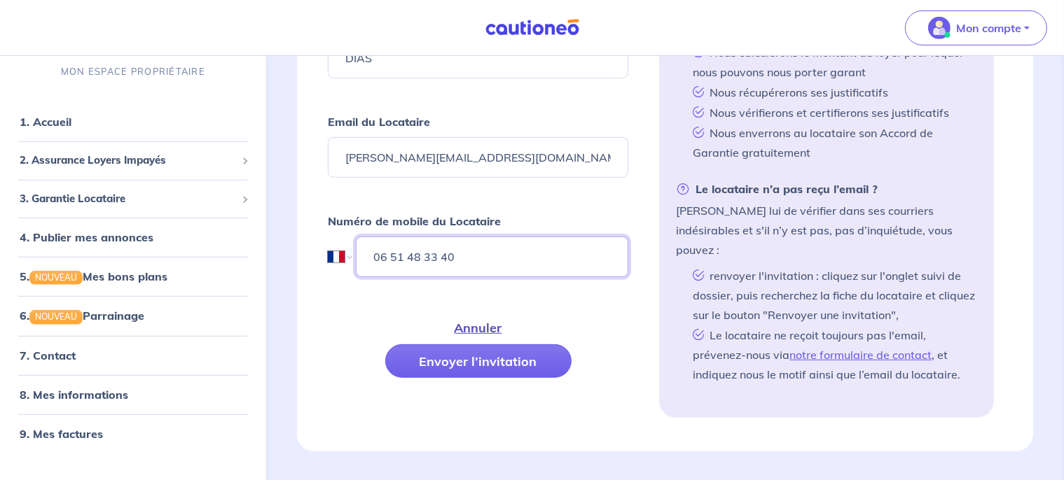
scroll to position [650, 0]
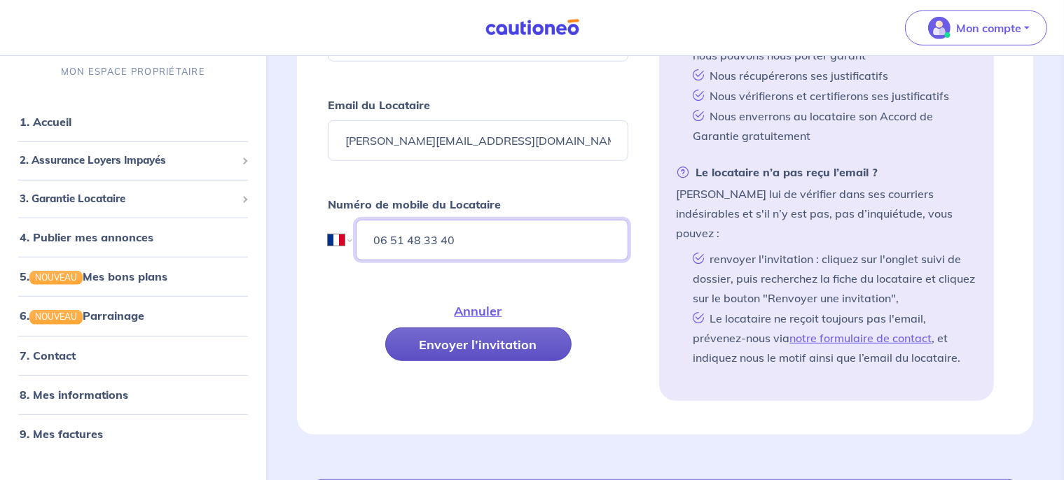
type input "06 51 48 33 40"
click at [513, 349] on button "Envoyer l’invitation" at bounding box center [478, 345] width 186 height 34
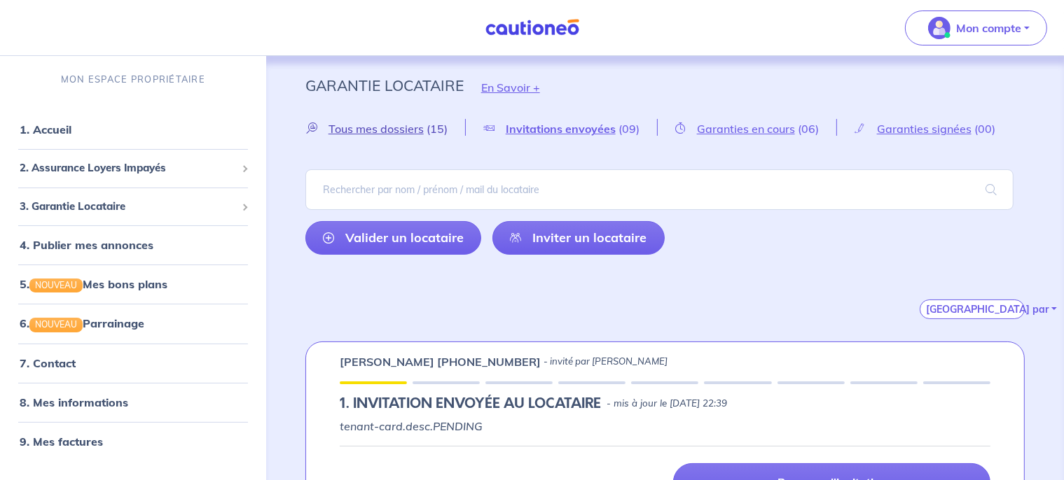
click at [393, 126] on span "Tous mes dossiers" at bounding box center [375, 129] width 95 height 14
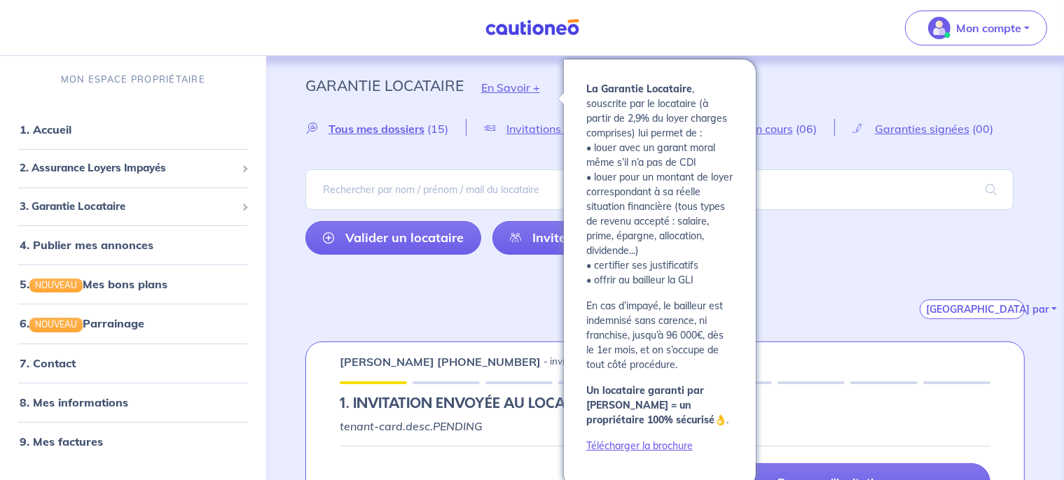
click at [531, 90] on button "En Savoir +" at bounding box center [511, 87] width 94 height 41
click at [492, 88] on button "En Savoir +" at bounding box center [511, 87] width 94 height 41
